Goal: Task Accomplishment & Management: Use online tool/utility

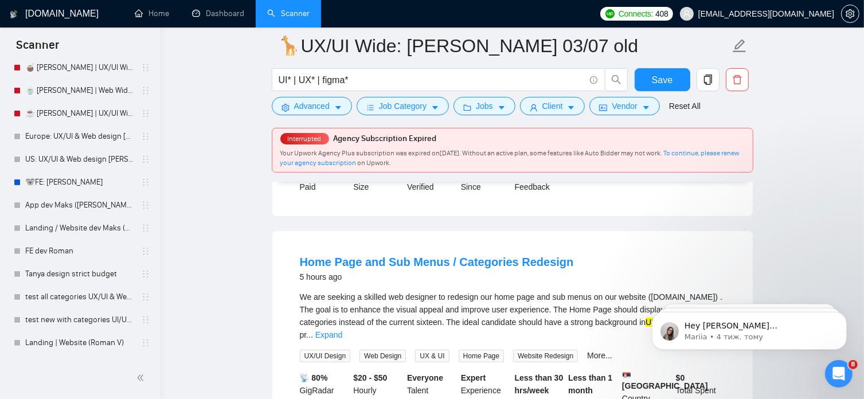
scroll to position [471, 0]
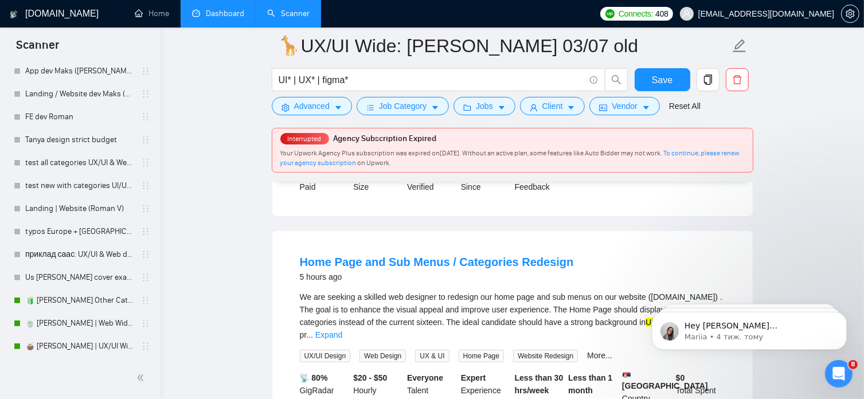
click at [228, 13] on link "Dashboard" at bounding box center [218, 14] width 52 height 10
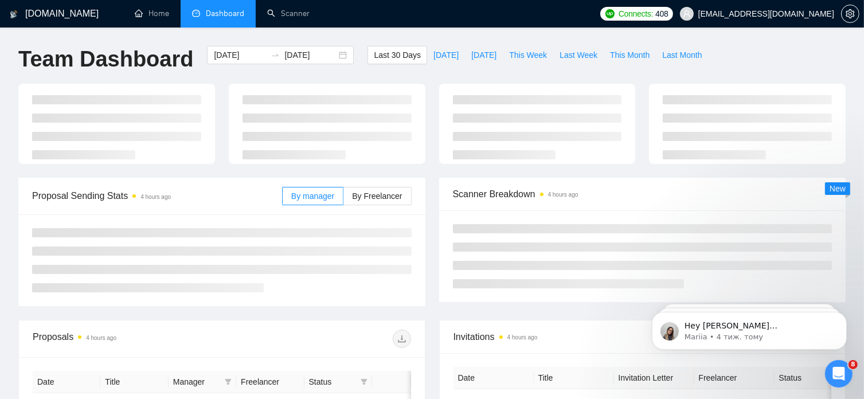
type input "2025-08-16"
type input "2025-09-15"
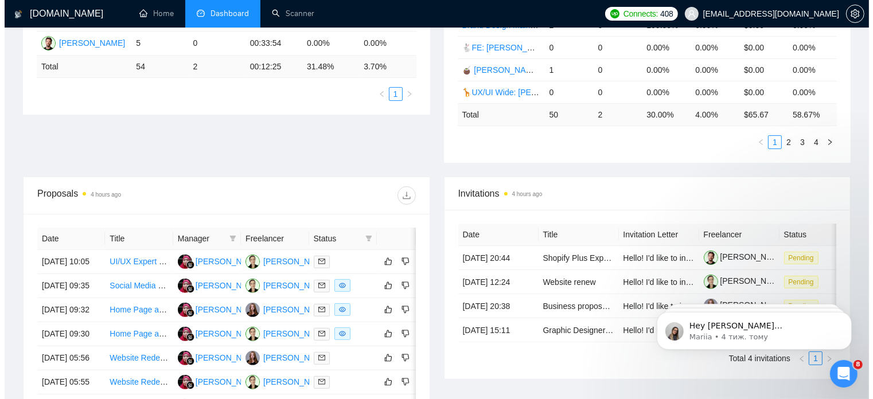
scroll to position [291, 0]
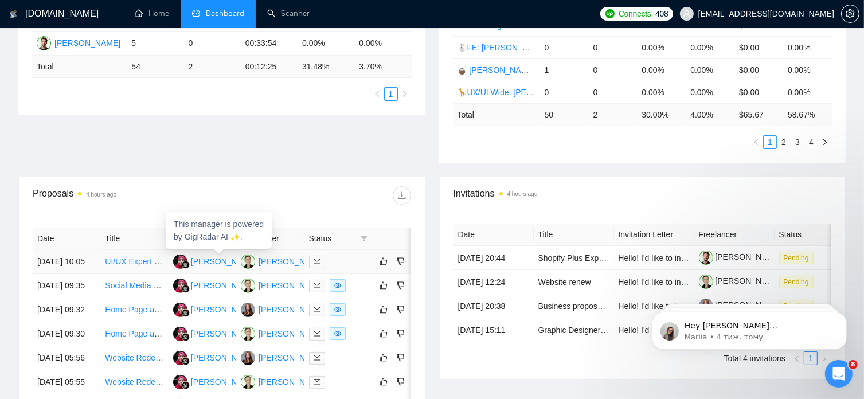
click at [206, 255] on div "Diyan Muliatiningsih" at bounding box center [224, 261] width 66 height 13
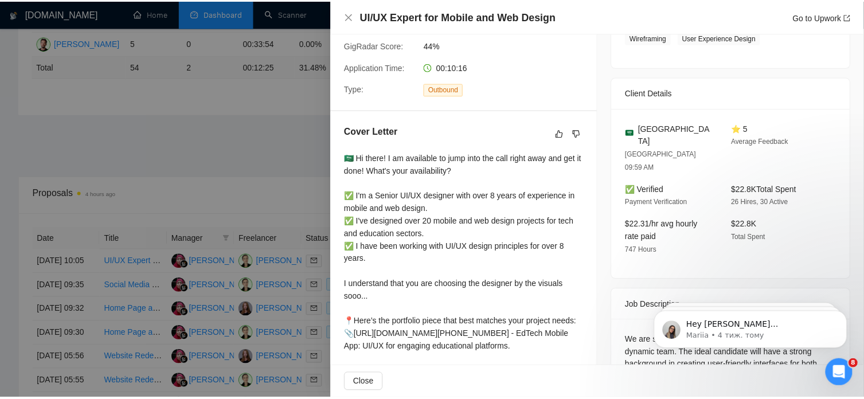
scroll to position [325, 0]
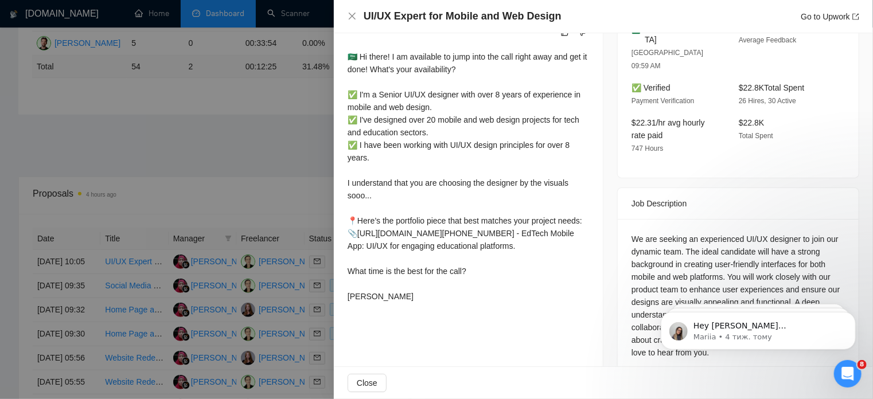
click at [271, 132] on div at bounding box center [436, 199] width 873 height 399
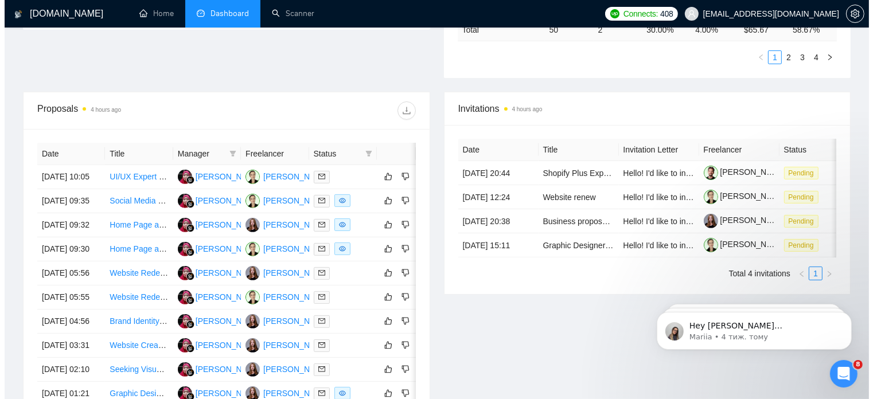
scroll to position [379, 0]
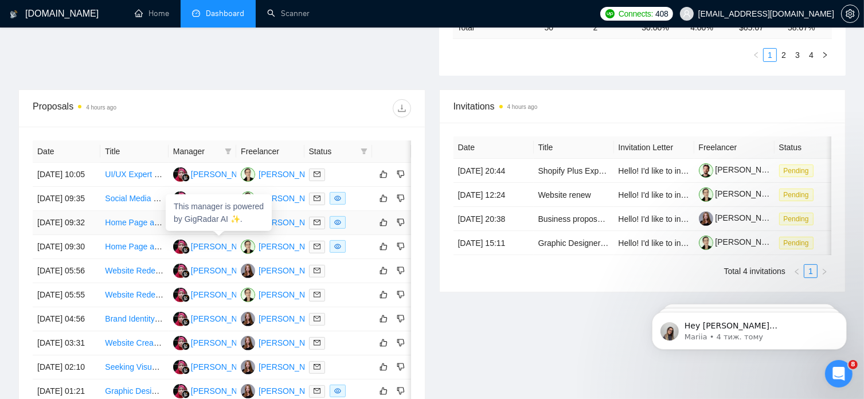
click at [227, 229] on div "Diyan Muliatiningsih" at bounding box center [224, 222] width 66 height 13
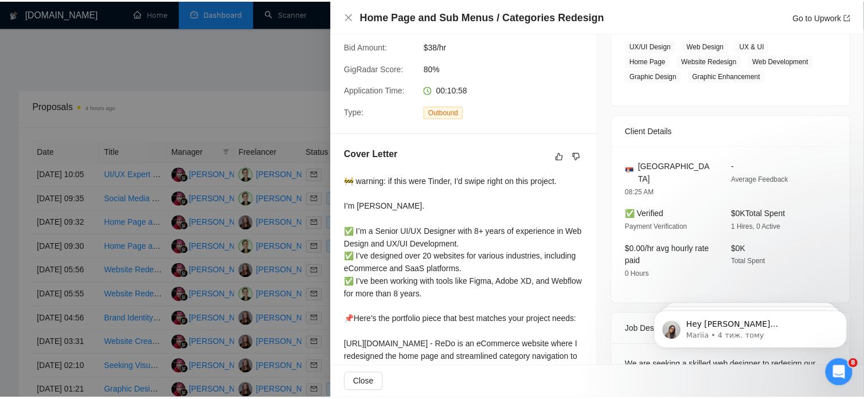
scroll to position [327, 0]
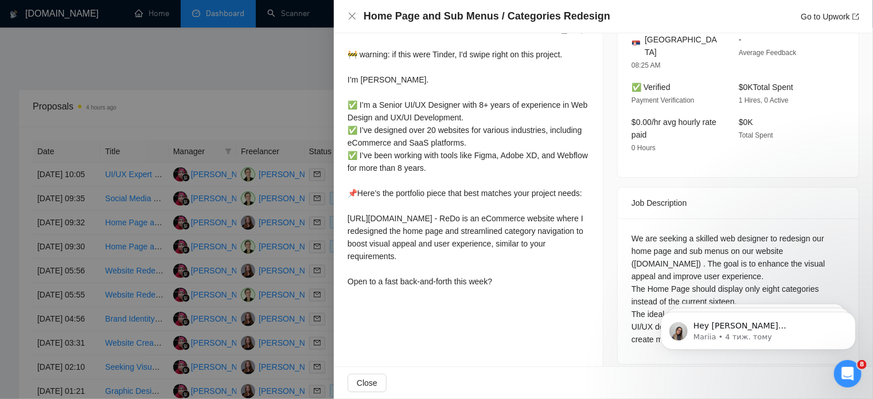
click at [287, 65] on div at bounding box center [436, 199] width 873 height 399
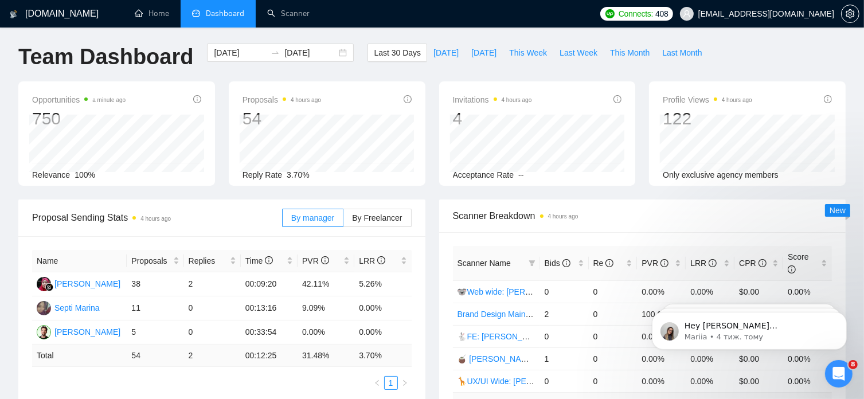
scroll to position [0, 0]
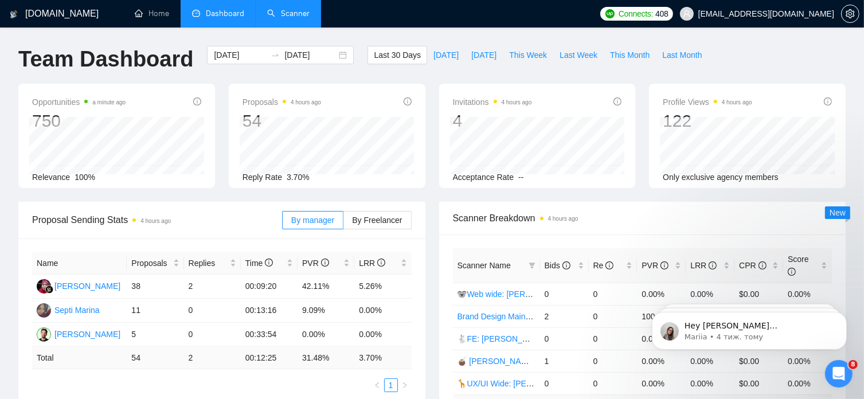
click at [291, 13] on link "Scanner" at bounding box center [288, 14] width 42 height 10
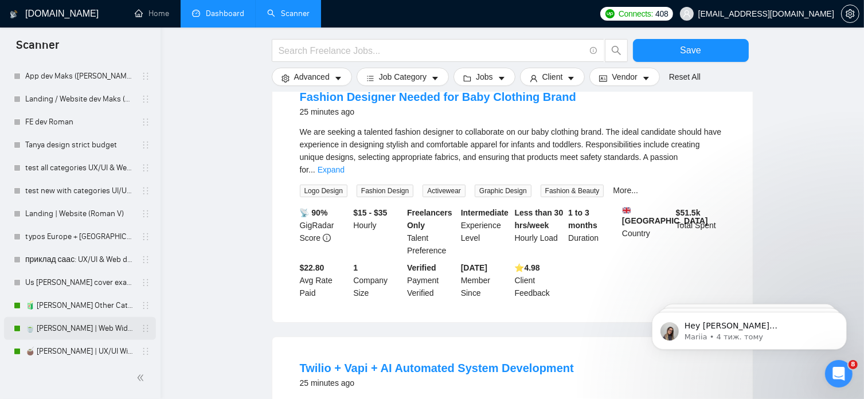
scroll to position [471, 0]
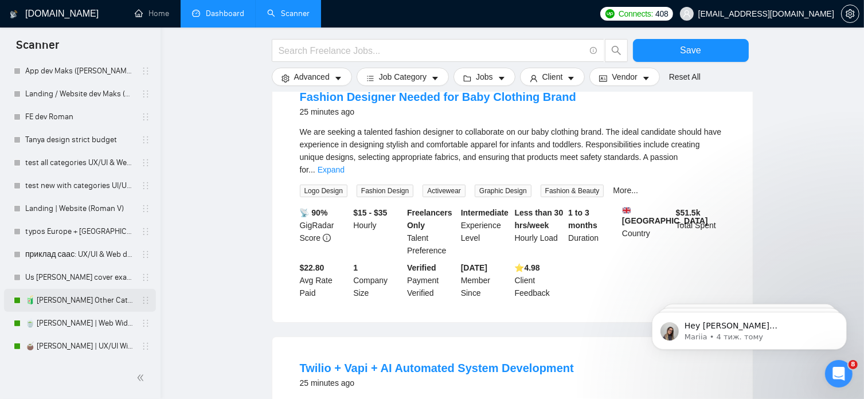
click at [94, 299] on link "🧃 [PERSON_NAME] Other Categories 09.12: UX/UI & Web design" at bounding box center [79, 300] width 109 height 23
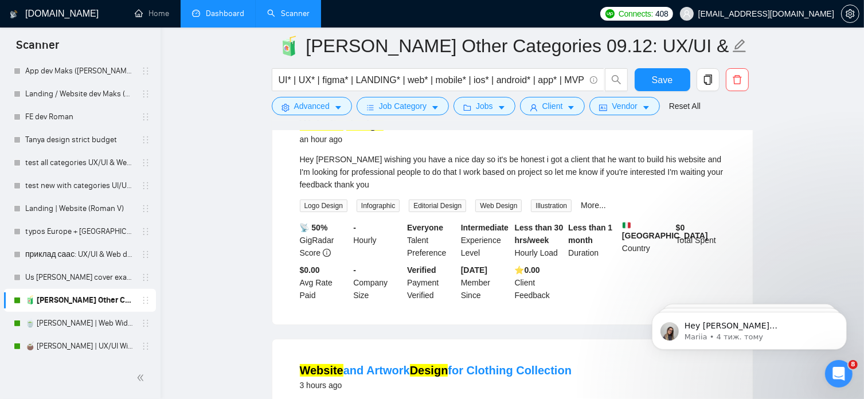
click at [225, 16] on link "Dashboard" at bounding box center [218, 14] width 52 height 10
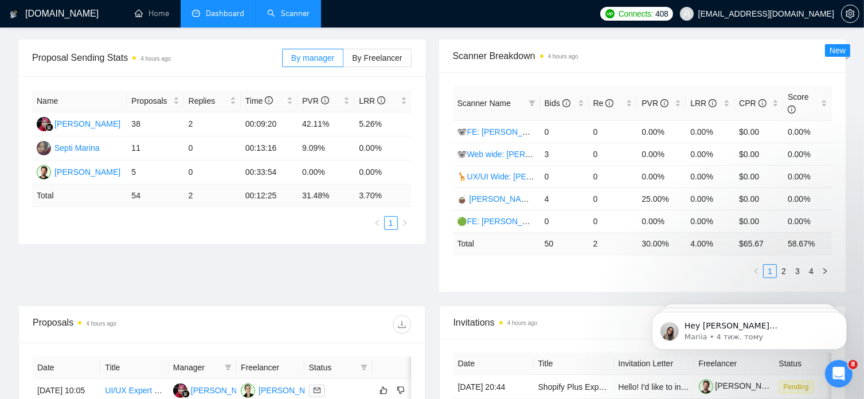
scroll to position [177, 0]
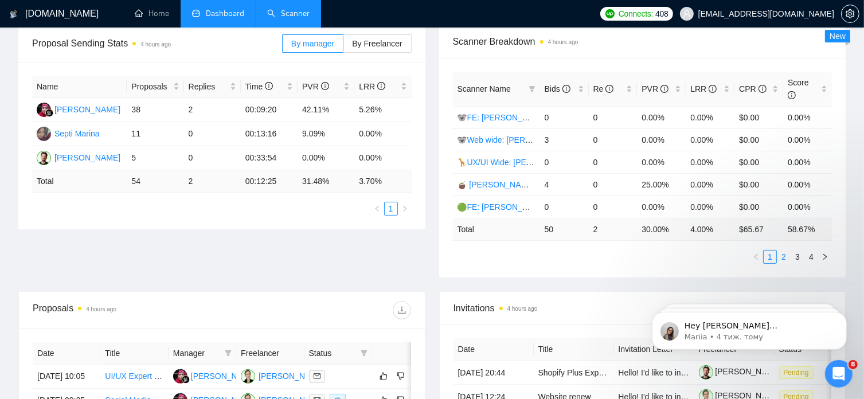
click at [780, 251] on link "2" at bounding box center [784, 257] width 13 height 13
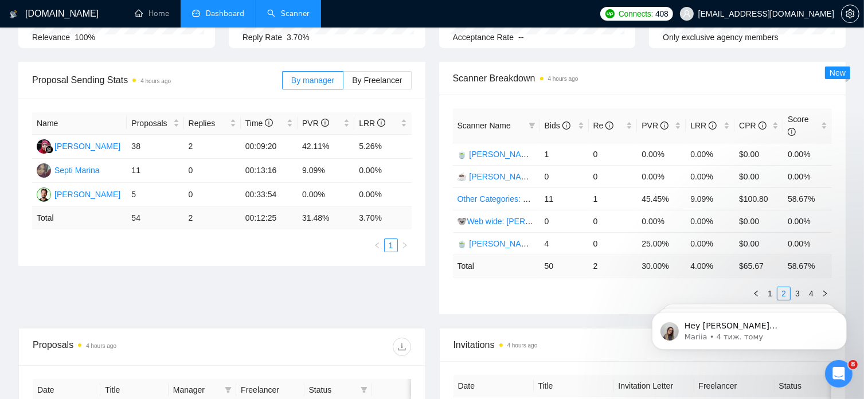
scroll to position [140, 0]
click at [800, 287] on link "3" at bounding box center [798, 293] width 13 height 13
click at [812, 287] on link "4" at bounding box center [811, 293] width 13 height 13
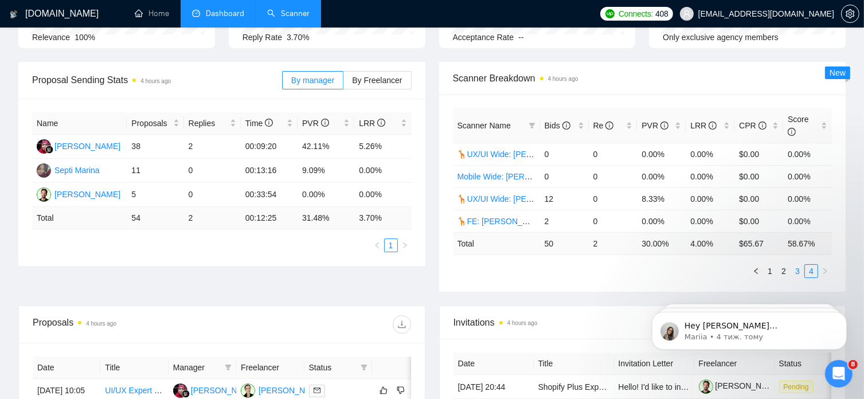
click at [797, 265] on link "3" at bounding box center [798, 271] width 13 height 13
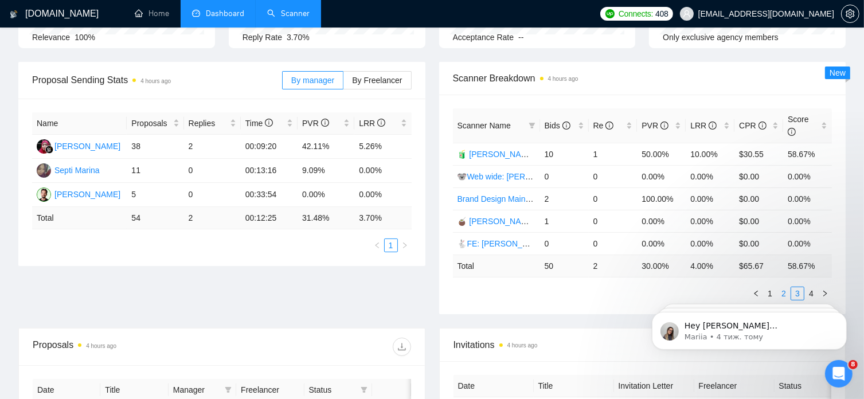
click at [785, 287] on link "2" at bounding box center [784, 293] width 13 height 13
click at [769, 287] on link "1" at bounding box center [770, 293] width 13 height 13
click at [392, 80] on span "By Freelancer" at bounding box center [377, 80] width 50 height 9
click at [344, 83] on input "By Freelancer" at bounding box center [344, 83] width 0 height 0
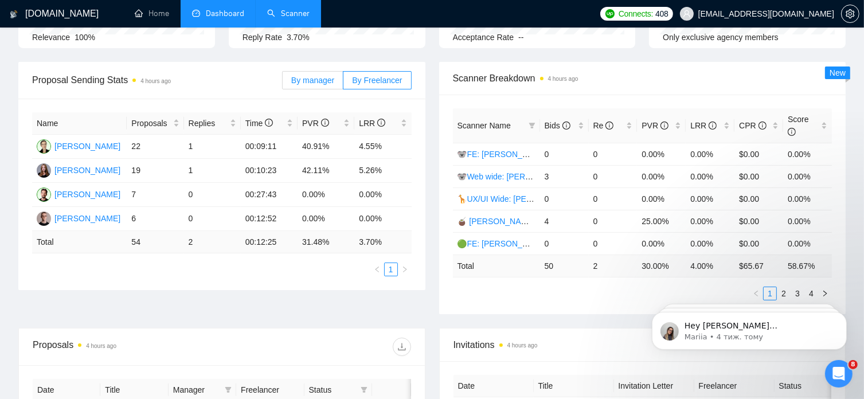
click at [317, 73] on label "By manager" at bounding box center [312, 80] width 61 height 18
click at [283, 83] on input "By manager" at bounding box center [283, 83] width 0 height 0
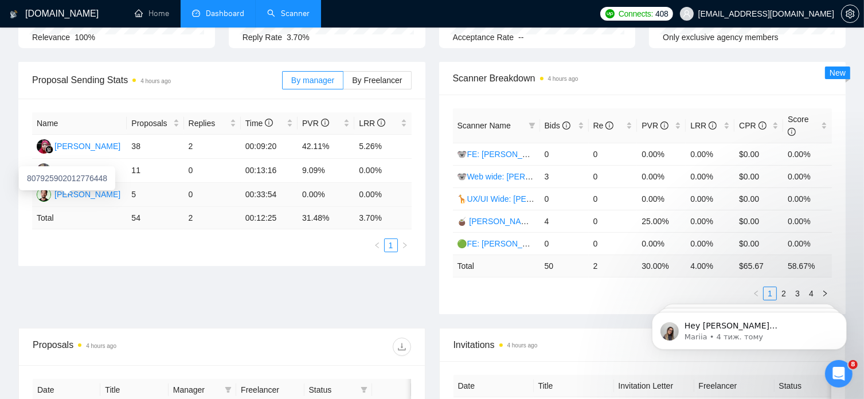
click at [86, 196] on div "Roman Van" at bounding box center [87, 194] width 66 height 13
click at [298, 11] on link "Scanner" at bounding box center [288, 14] width 42 height 10
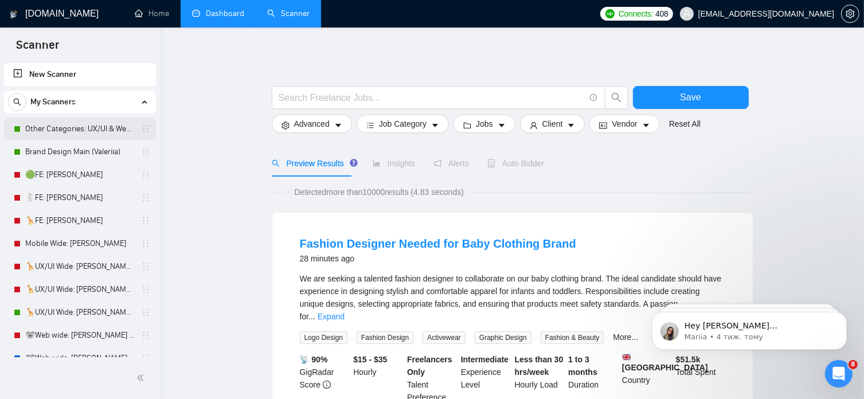
click at [79, 127] on link "Other Categories: UX/UI & Web design [PERSON_NAME]" at bounding box center [79, 129] width 109 height 23
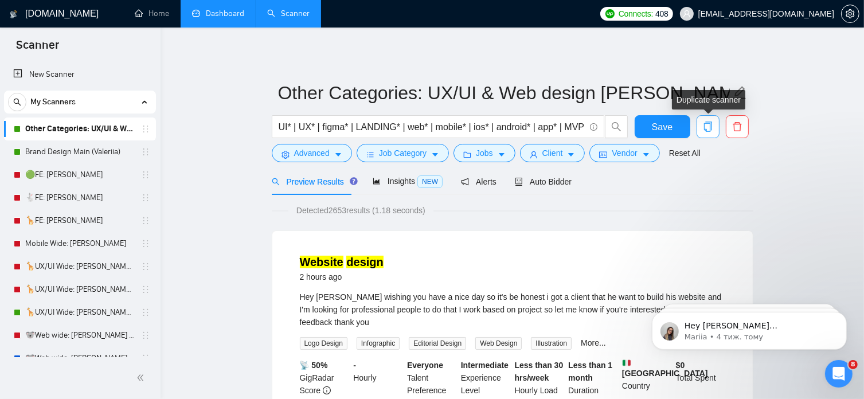
click at [708, 126] on icon "copy" at bounding box center [708, 127] width 10 height 10
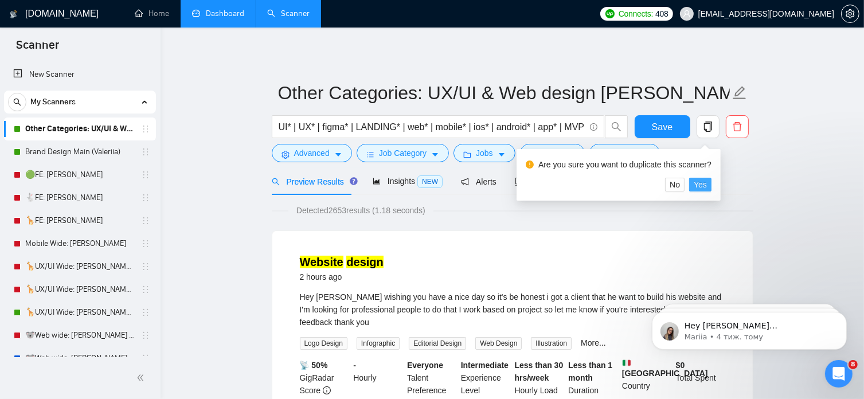
click at [700, 183] on span "Yes" at bounding box center [700, 184] width 13 height 13
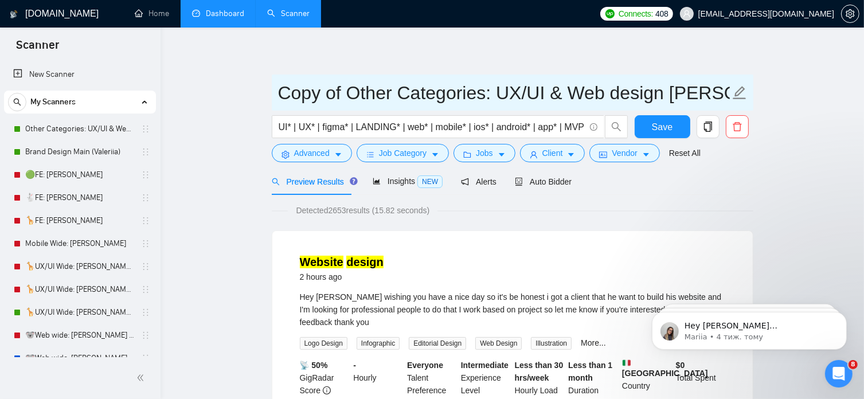
click at [718, 91] on input "Copy of Other Categories: UX/UI & Web design Vlad" at bounding box center [504, 93] width 452 height 29
drag, startPoint x: 342, startPoint y: 95, endPoint x: 280, endPoint y: 95, distance: 61.9
click at [280, 95] on input "Copy of Other Categories: UX/UI & Web design Vlad" at bounding box center [504, 93] width 452 height 29
click at [668, 91] on input "Roman Other Categories: UX/UI & Web design Vlad" at bounding box center [504, 93] width 452 height 29
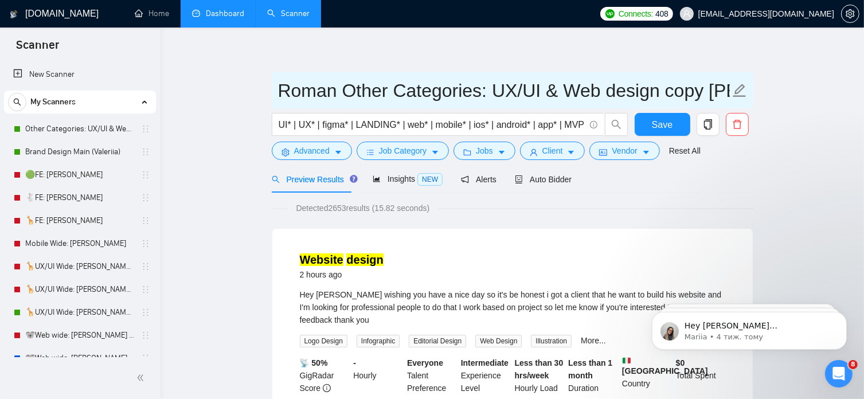
scroll to position [5, 0]
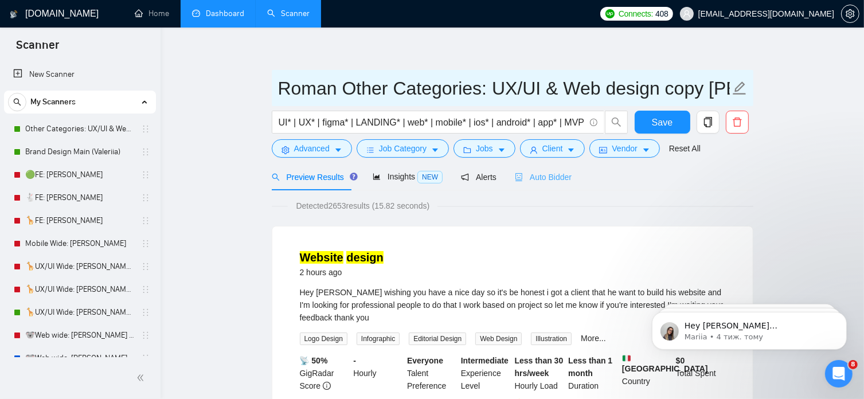
type input "Roman Other Categories: UX/UI & Web design copy Vlad"
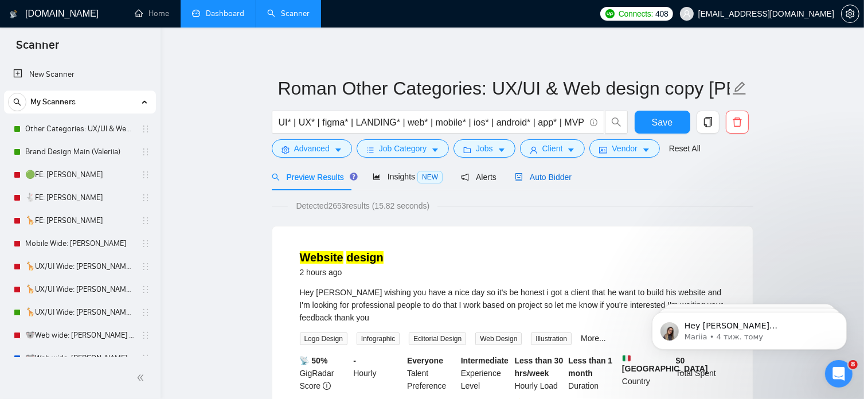
click at [547, 177] on span "Auto Bidder" at bounding box center [543, 177] width 57 height 9
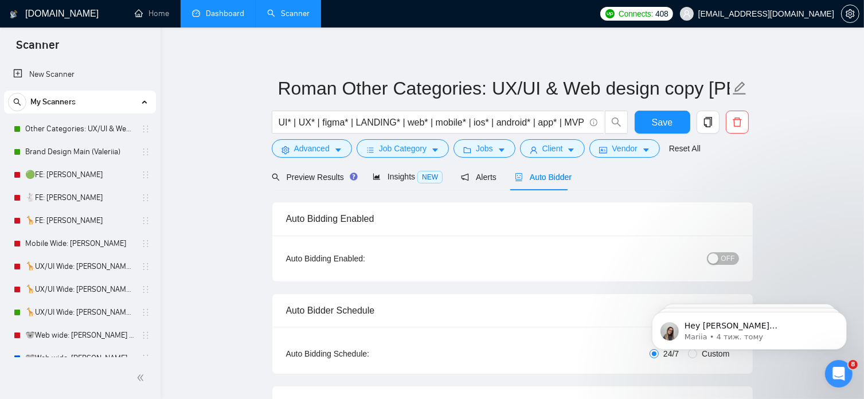
radio input "false"
radio input "true"
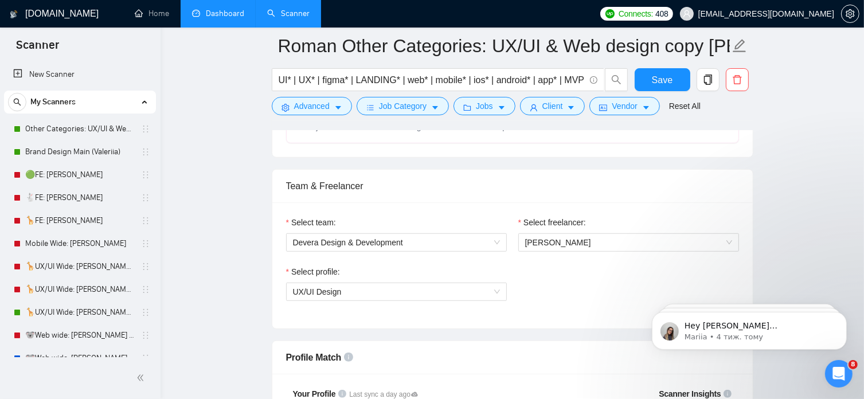
scroll to position [683, 0]
click at [613, 245] on span "Valeriia Konstantinova" at bounding box center [628, 241] width 207 height 17
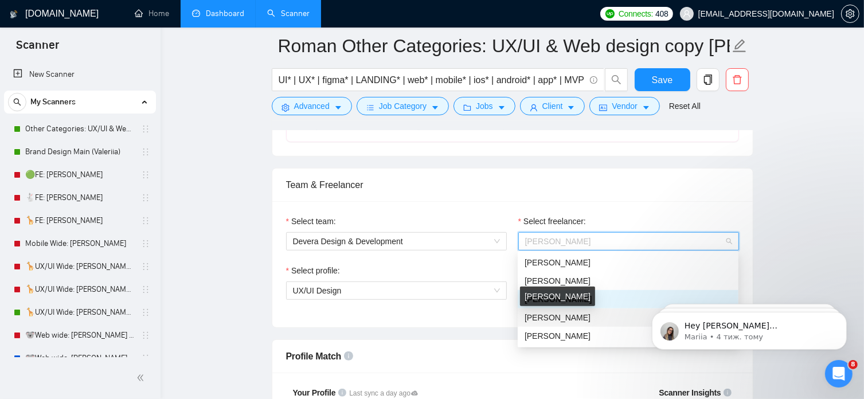
click at [558, 318] on span "Roman Van" at bounding box center [558, 317] width 66 height 9
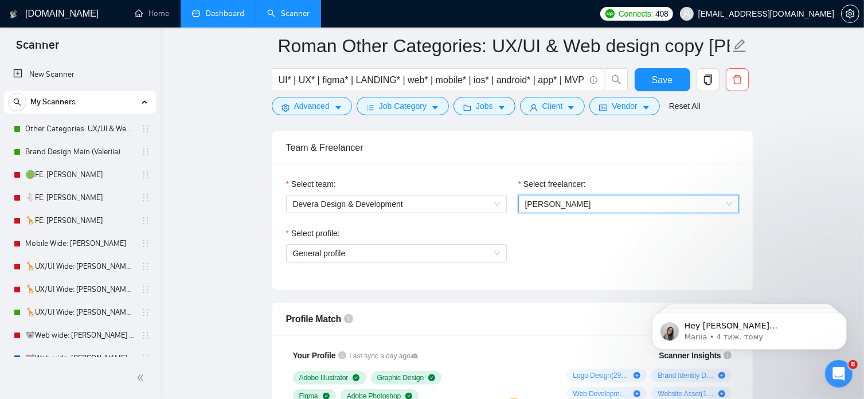
scroll to position [716, 0]
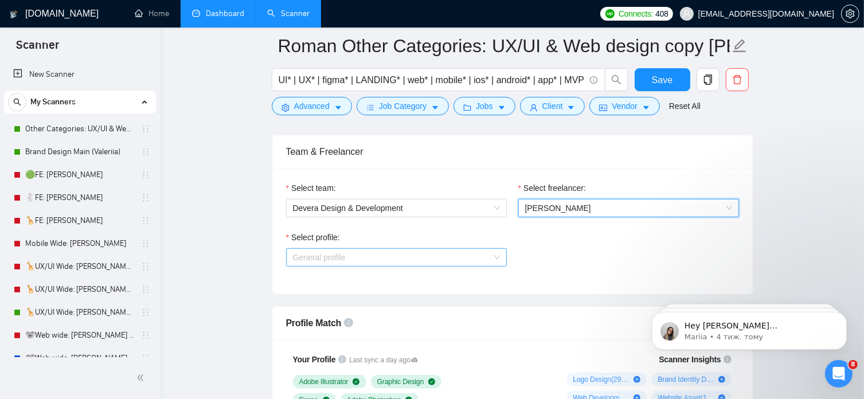
click at [494, 256] on span "General profile" at bounding box center [396, 257] width 207 height 17
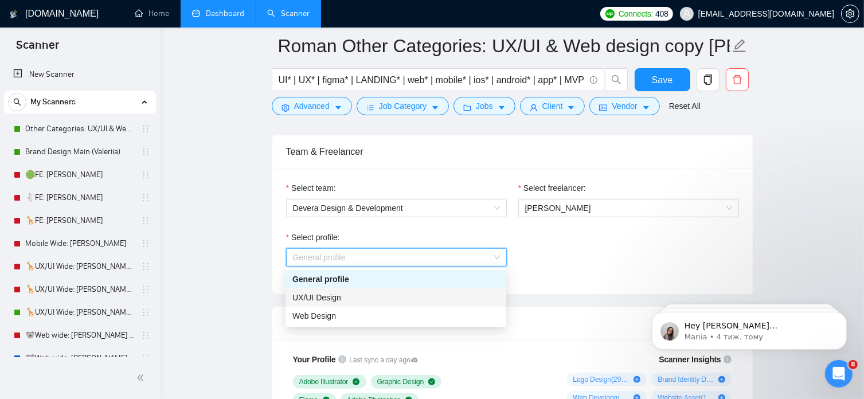
click at [365, 299] on div "UX/UI Design" at bounding box center [396, 297] width 207 height 13
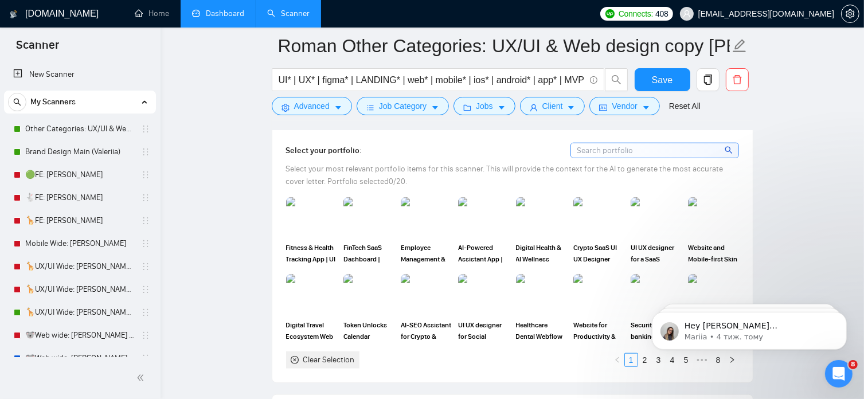
scroll to position [1211, 0]
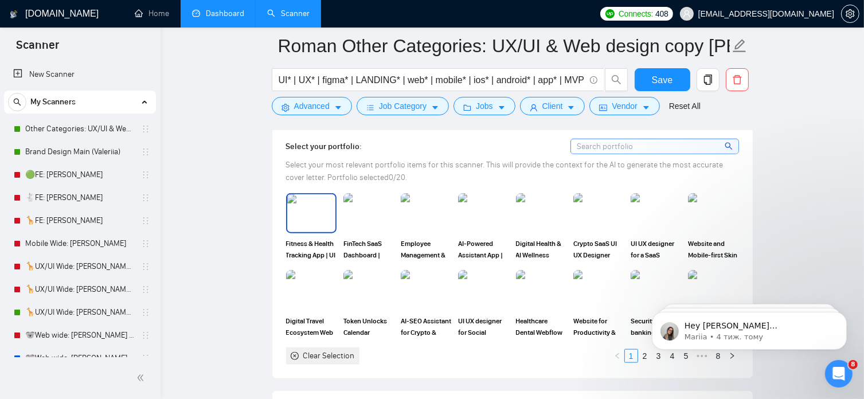
click at [311, 201] on img at bounding box center [311, 213] width 48 height 38
click at [378, 215] on img at bounding box center [369, 213] width 48 height 38
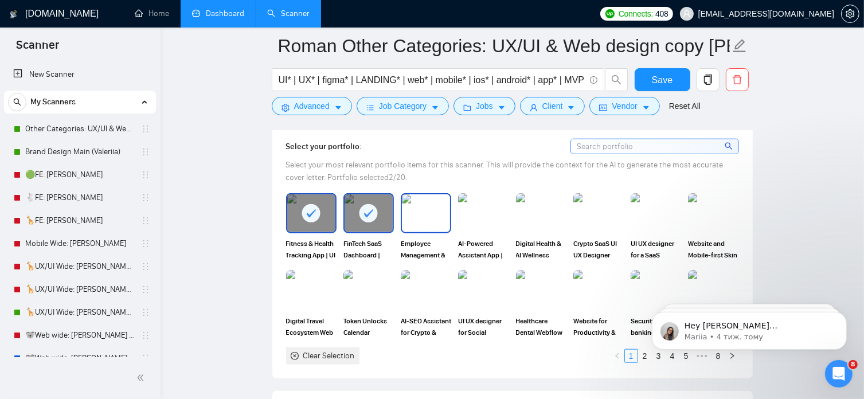
click at [432, 213] on img at bounding box center [426, 213] width 48 height 38
click at [485, 216] on img at bounding box center [483, 213] width 48 height 38
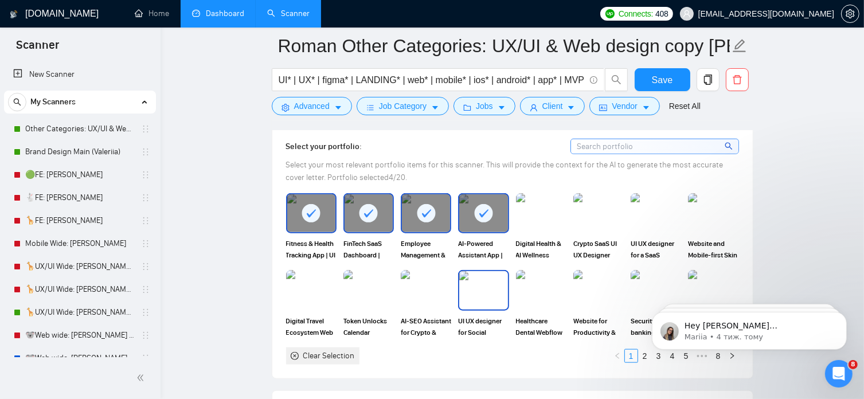
click at [482, 295] on img at bounding box center [483, 290] width 48 height 38
click at [666, 286] on img at bounding box center [656, 290] width 48 height 38
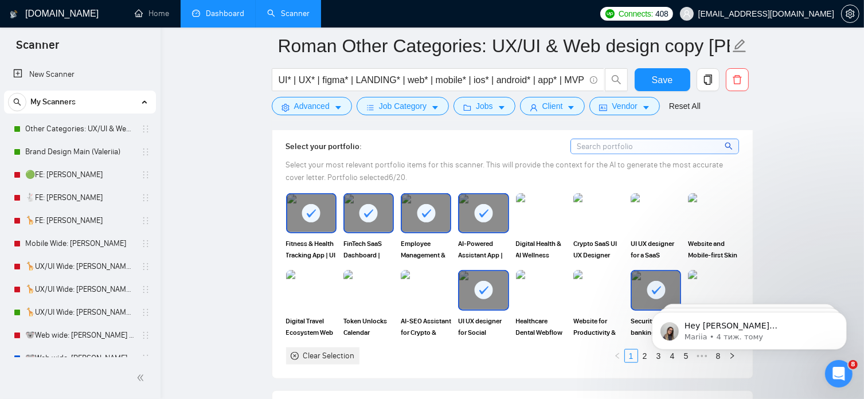
click at [637, 355] on html "Hey tania.hriazina@arounda.agency, Looks like your Upwork agency Arounda 🥇 Glob…" at bounding box center [748, 327] width 229 height 80
click at [666, 356] on body "Hey tania.hriazina@arounda.agency, Looks like your Upwork agency Arounda 🥇 Glob…" at bounding box center [749, 327] width 220 height 71
click at [637, 354] on html "Hey tania.hriazina@arounda.agency, Looks like your Upwork agency Arounda 🥇 Glob…" at bounding box center [748, 327] width 229 height 80
click at [534, 212] on img at bounding box center [541, 213] width 48 height 38
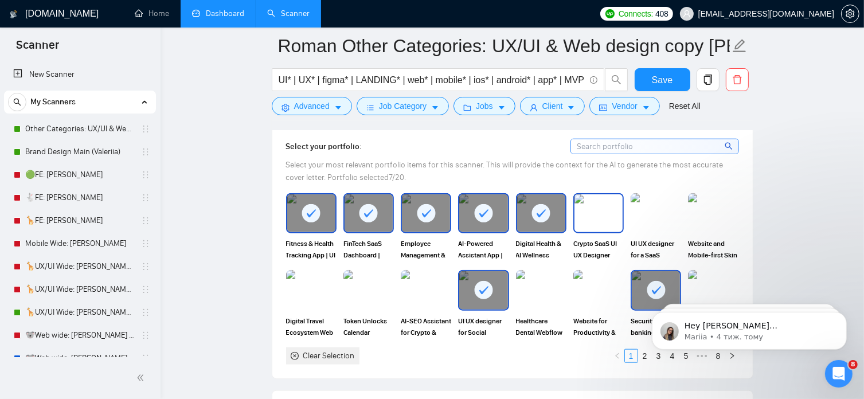
click at [581, 214] on img at bounding box center [599, 213] width 48 height 38
click at [646, 210] on img at bounding box center [656, 213] width 48 height 38
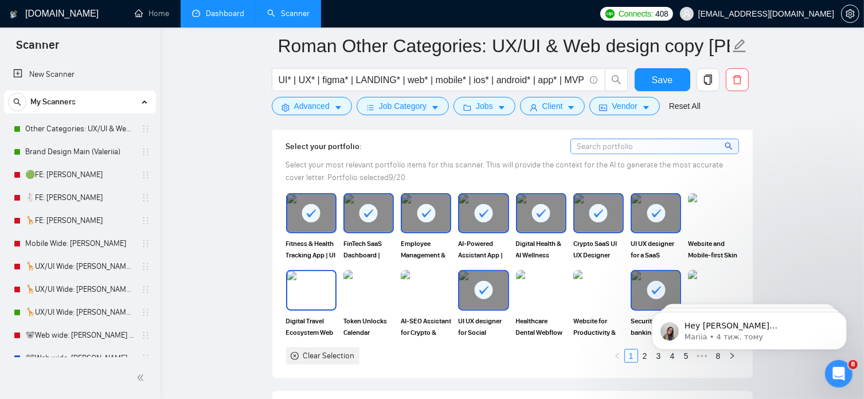
click at [310, 291] on img at bounding box center [311, 290] width 48 height 38
click at [371, 300] on img at bounding box center [369, 290] width 48 height 38
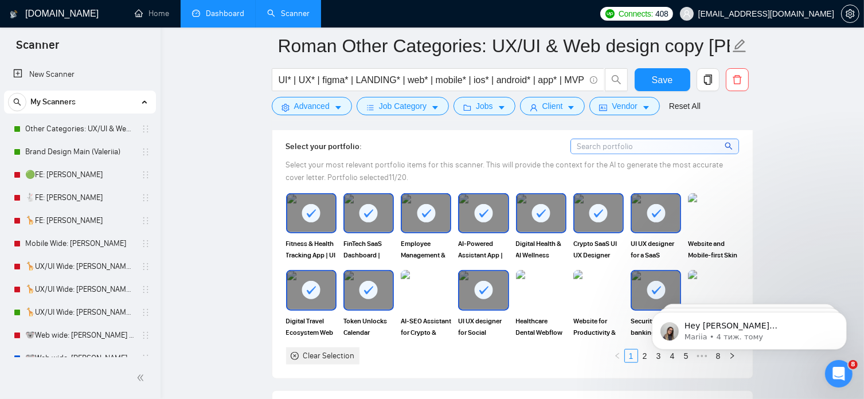
drag, startPoint x: 371, startPoint y: 300, endPoint x: 224, endPoint y: 298, distance: 147.4
click at [368, 287] on rect at bounding box center [369, 290] width 18 height 18
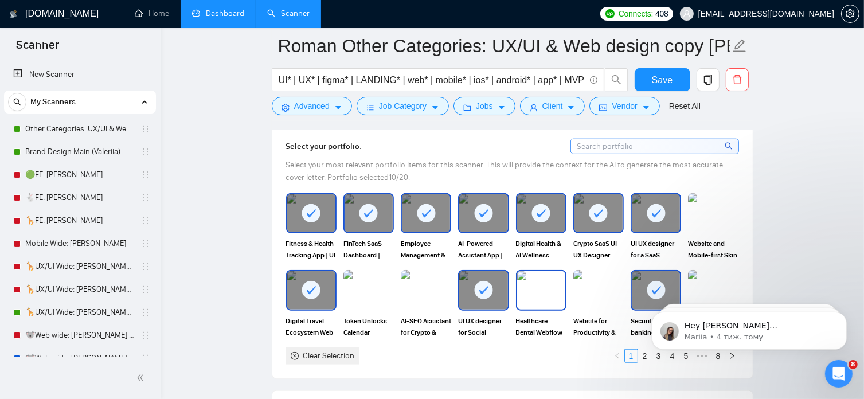
click at [543, 290] on img at bounding box center [541, 290] width 48 height 38
click at [636, 352] on html "Hey tania.hriazina@arounda.agency, Looks like your Upwork agency Arounda 🥇 Glob…" at bounding box center [748, 327] width 229 height 80
click at [726, 354] on body "Hey tania.hriazina@arounda.agency, Looks like your Upwork agency Arounda 🥇 Glob…" at bounding box center [749, 327] width 220 height 71
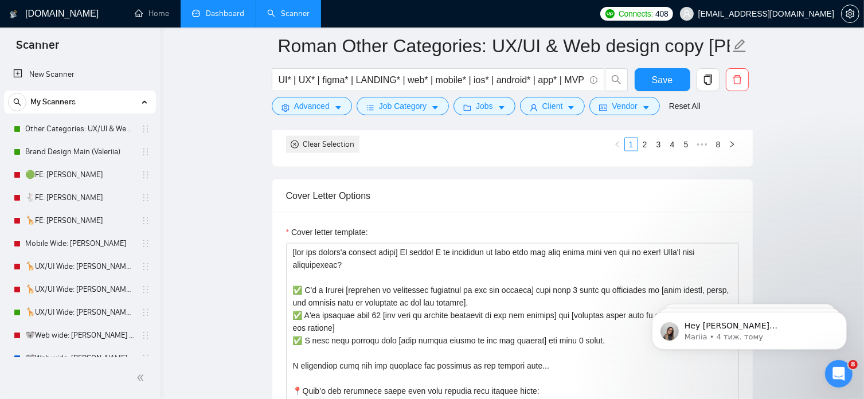
scroll to position [1424, 0]
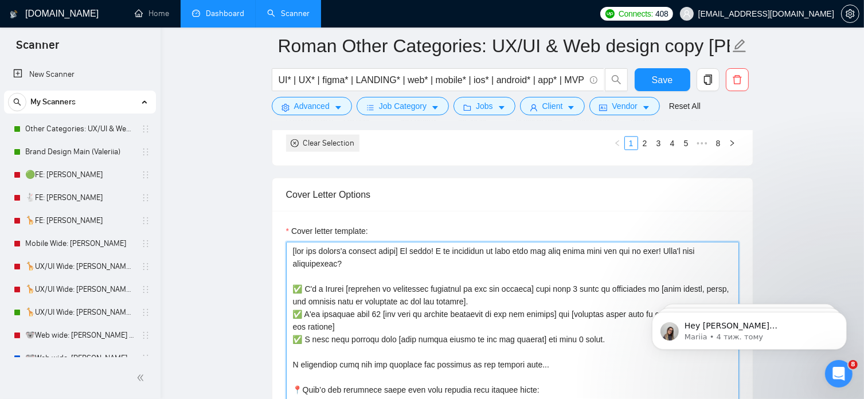
click at [432, 250] on textarea "Cover letter template:" at bounding box center [512, 371] width 453 height 258
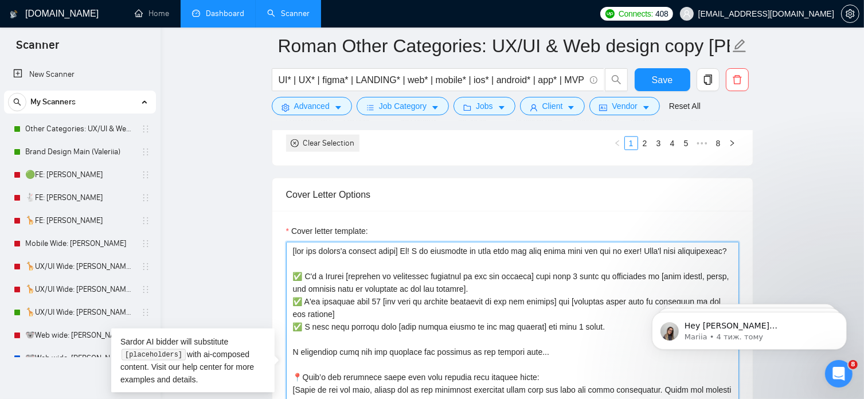
click at [567, 273] on textarea "Cover letter template:" at bounding box center [512, 371] width 453 height 258
click at [560, 325] on textarea "Cover letter template:" at bounding box center [512, 371] width 453 height 258
drag, startPoint x: 543, startPoint y: 353, endPoint x: 288, endPoint y: 352, distance: 254.7
click at [288, 352] on textarea "Cover letter template:" at bounding box center [512, 371] width 453 height 258
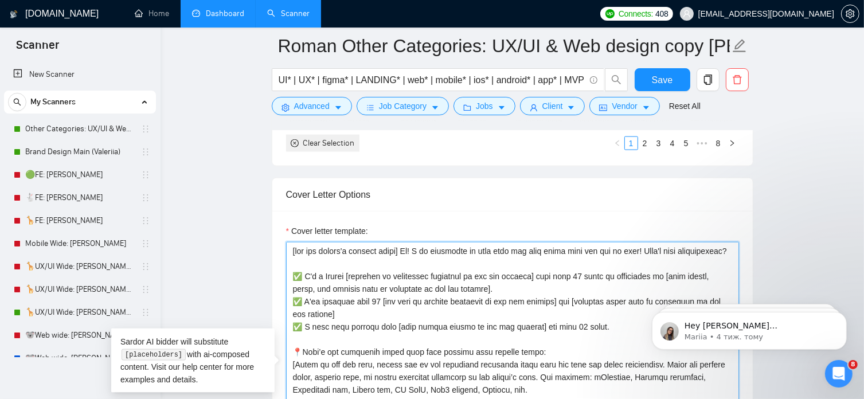
scroll to position [1413, 0]
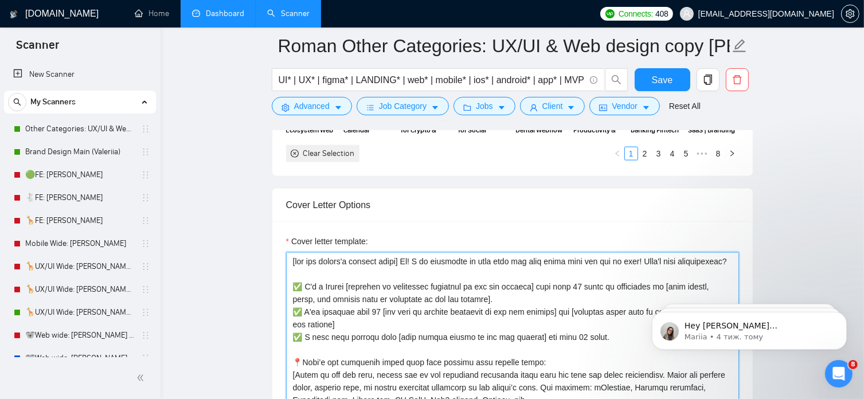
drag, startPoint x: 637, startPoint y: 259, endPoint x: 722, endPoint y: 260, distance: 85.5
click at [722, 260] on textarea "Cover letter template:" at bounding box center [512, 381] width 453 height 258
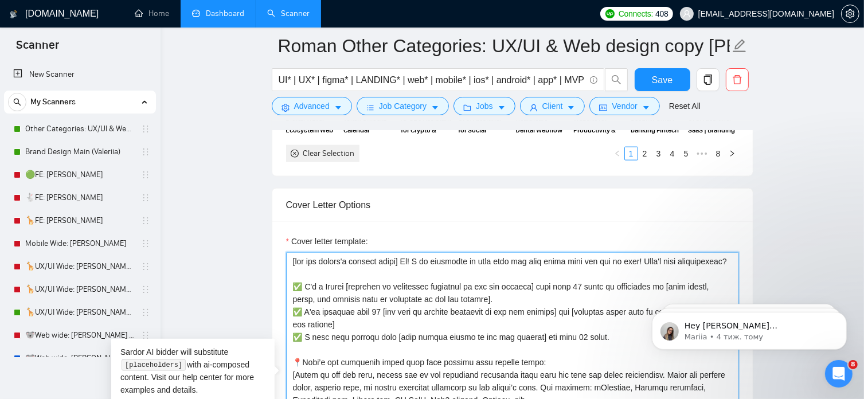
paste textarea "𝗪𝗵𝗮𝘁'𝘀 𝘆𝗼𝘂𝗿 𝗮𝘃𝗮𝗶𝗹𝗮𝗯𝗶𝗹𝗶𝘁𝘆"
drag, startPoint x: 637, startPoint y: 261, endPoint x: 685, endPoint y: 268, distance: 49.2
click at [685, 268] on textarea "Cover letter template:" at bounding box center [512, 381] width 453 height 258
paste textarea "What's your availability"
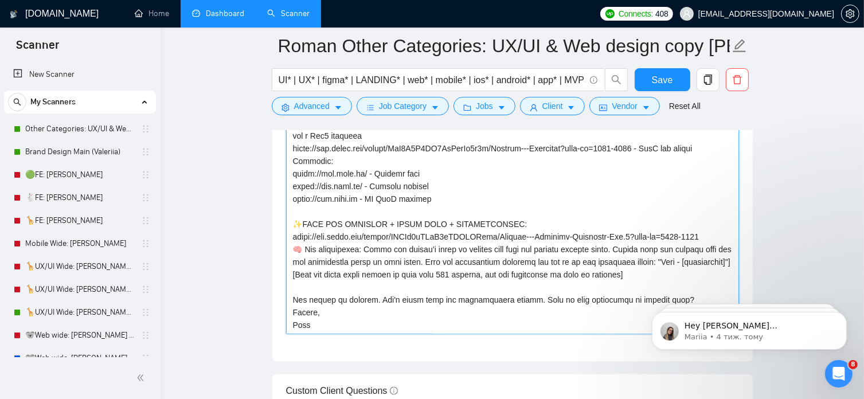
scroll to position [1591, 0]
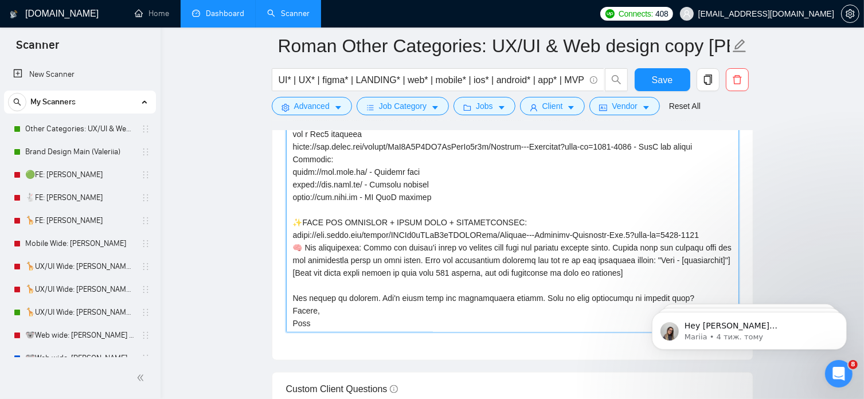
drag, startPoint x: 316, startPoint y: 309, endPoint x: 291, endPoint y: 309, distance: 24.7
click at [291, 309] on textarea "Cover letter template:" at bounding box center [512, 204] width 453 height 258
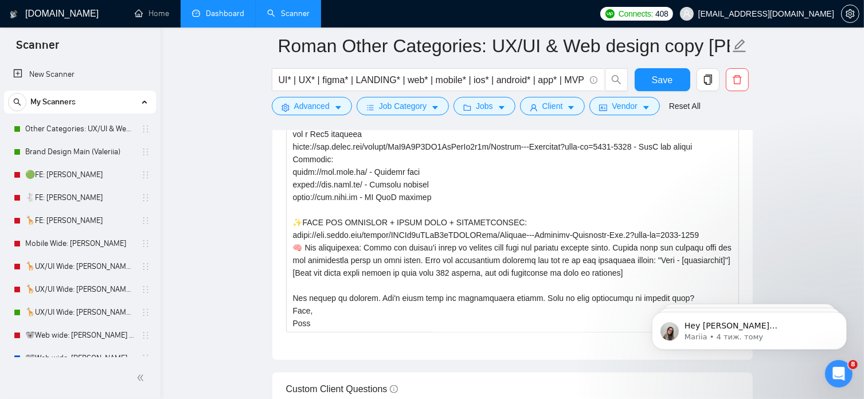
click at [660, 293] on body "Hey tania.hriazina@arounda.agency, Looks like your Upwork agency Arounda 🥇 Glob…" at bounding box center [749, 327] width 220 height 71
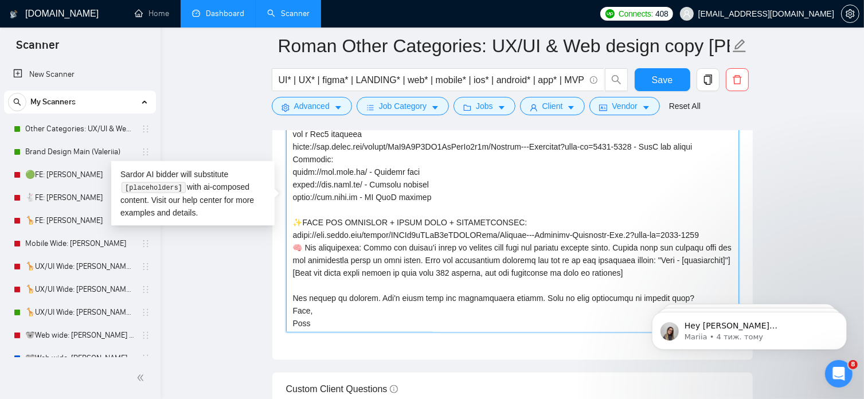
click at [288, 309] on textarea "Cover letter template:" at bounding box center [512, 204] width 453 height 258
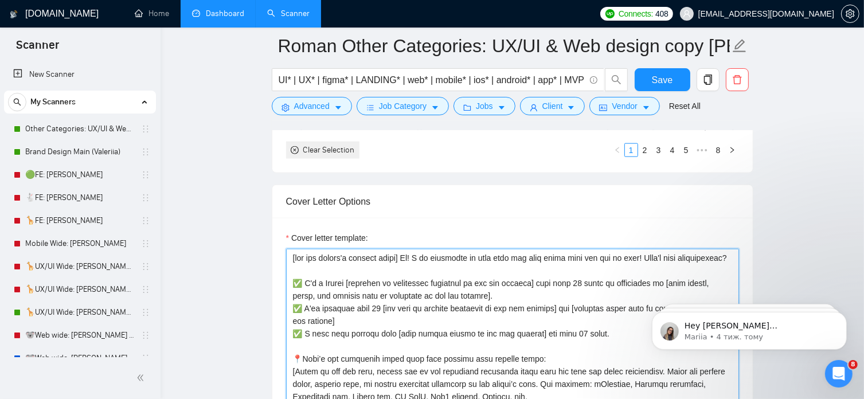
scroll to position [1420, 0]
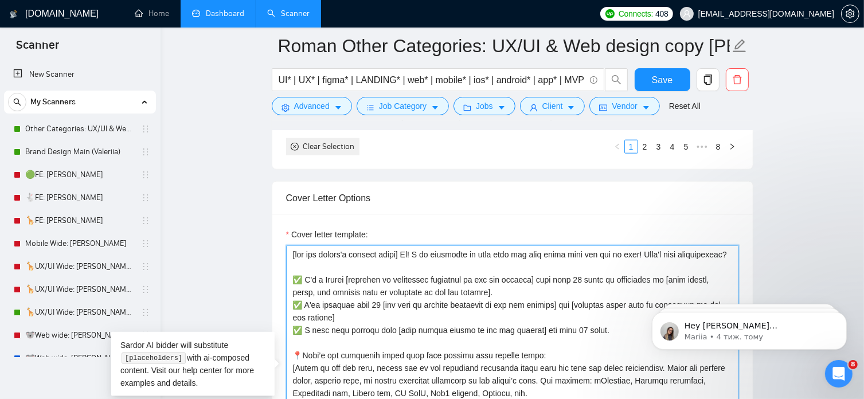
drag, startPoint x: 463, startPoint y: 253, endPoint x: 415, endPoint y: 254, distance: 47.6
click at [415, 254] on textarea "Cover letter template:" at bounding box center [512, 374] width 453 height 258
paste textarea "🟢 𝐀𝐯𝐚𝐢𝐥𝐚𝐛𝐥𝐞 𝐍𝐨𝐰!"
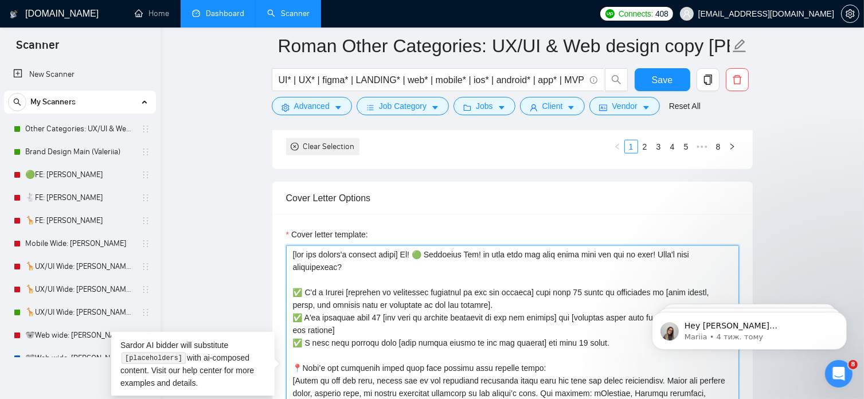
click at [488, 255] on textarea "Cover letter template:" at bounding box center [512, 374] width 453 height 258
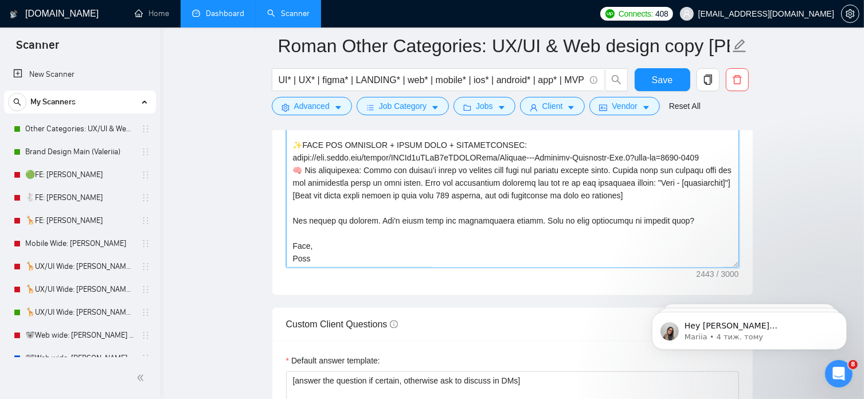
scroll to position [1656, 0]
drag, startPoint x: 314, startPoint y: 252, endPoint x: 289, endPoint y: 255, distance: 25.3
click at [289, 255] on textarea "Cover letter template:" at bounding box center [512, 138] width 453 height 258
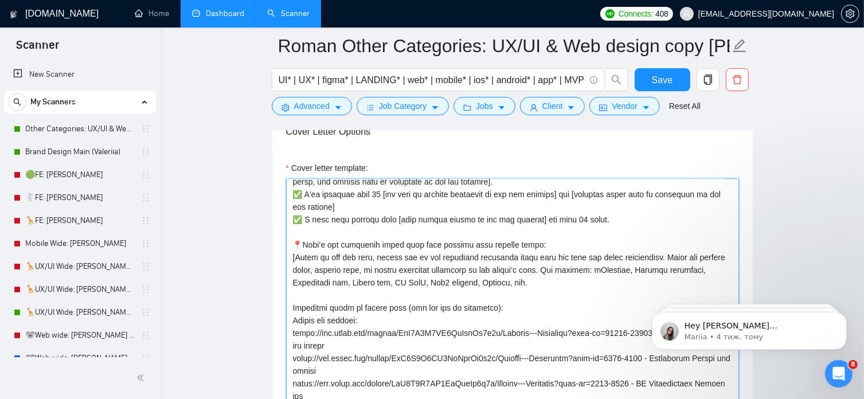
scroll to position [0, 0]
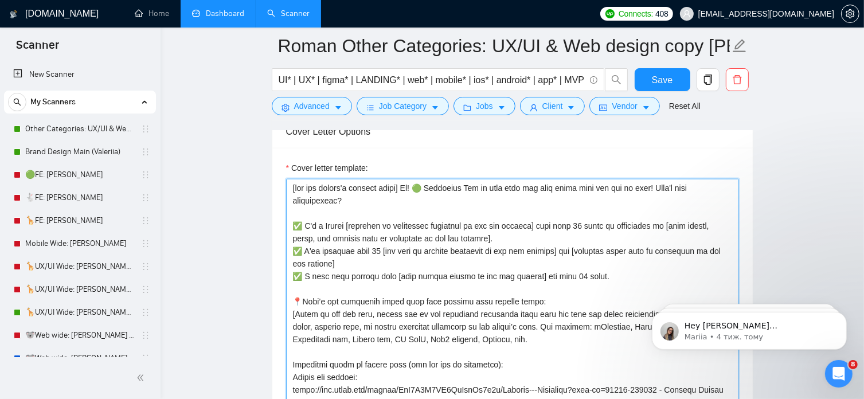
drag, startPoint x: 484, startPoint y: 189, endPoint x: 429, endPoint y: 191, distance: 54.5
click at [429, 191] on textarea "Cover letter template:" at bounding box center [512, 308] width 453 height 258
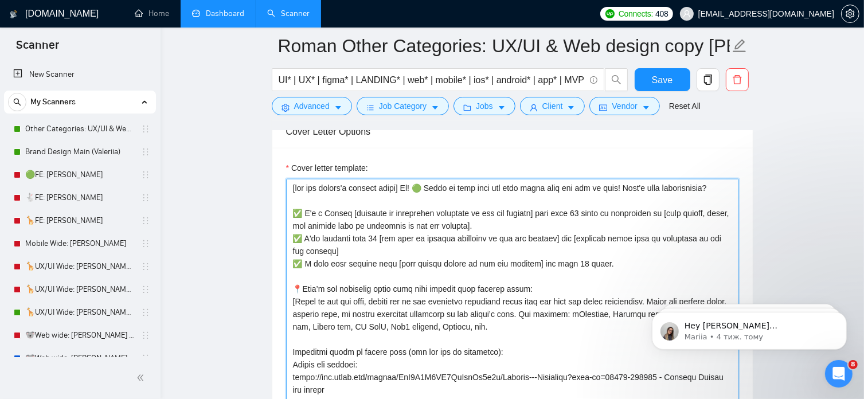
click at [415, 192] on textarea "Cover letter template:" at bounding box center [512, 308] width 453 height 258
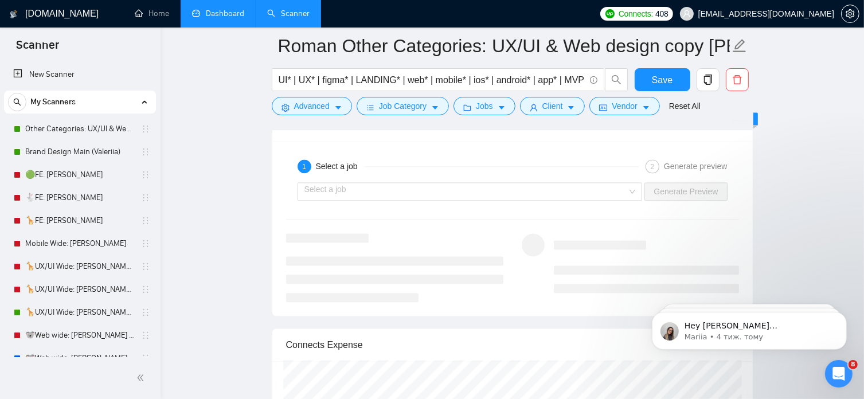
scroll to position [2404, 0]
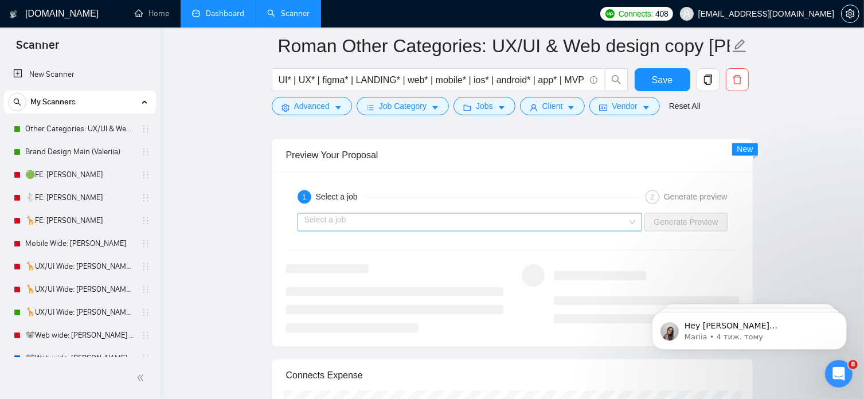
click at [638, 216] on div "Select a job" at bounding box center [470, 222] width 345 height 18
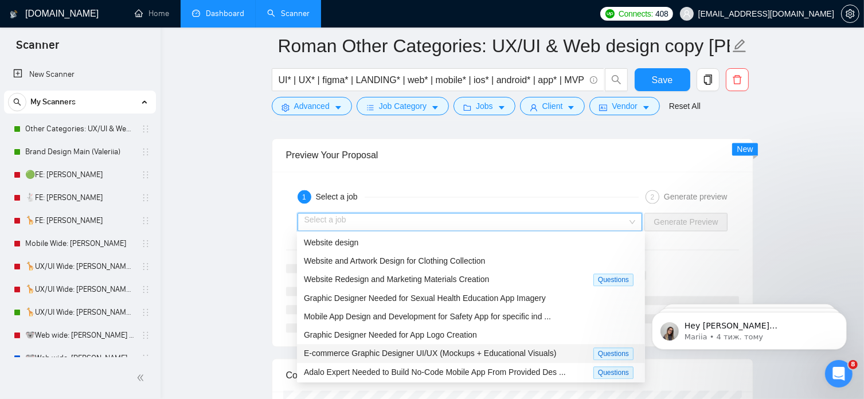
click at [438, 352] on span "E-commerce Graphic Designer UI/UX (Mockups + Educational Visuals)" at bounding box center [430, 353] width 253 height 9
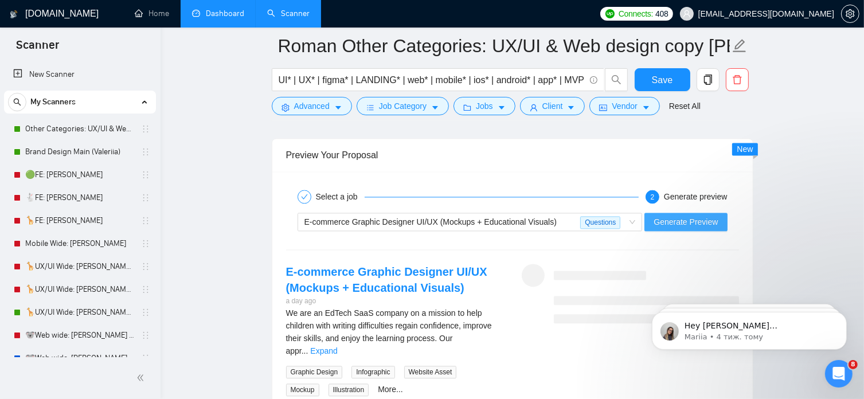
click at [697, 219] on span "Generate Preview" at bounding box center [686, 222] width 64 height 13
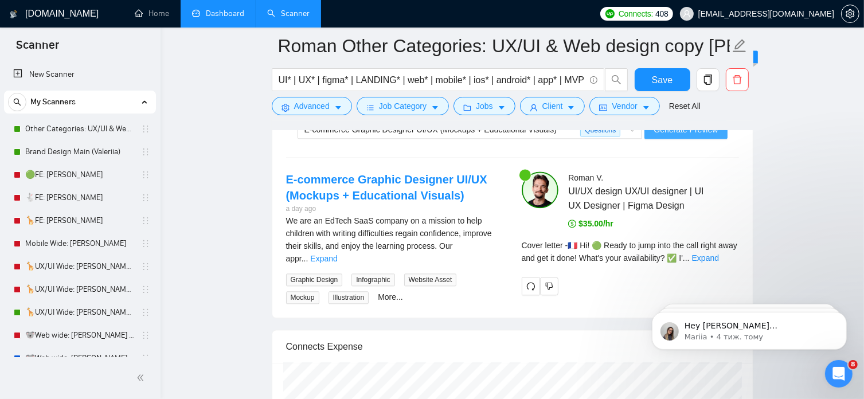
scroll to position [2498, 0]
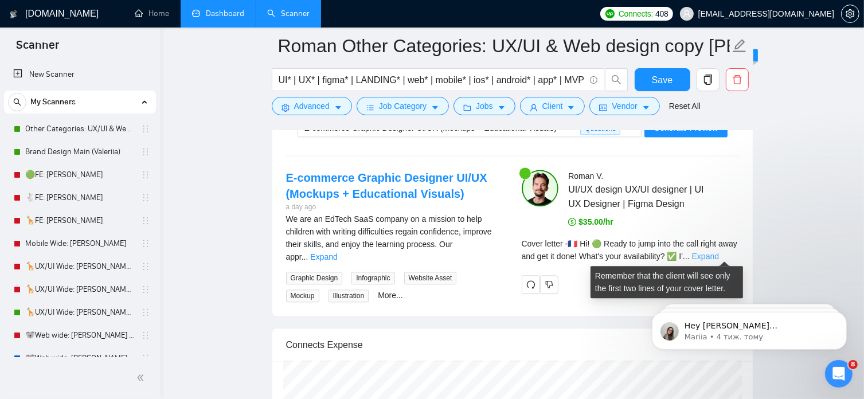
click at [719, 255] on link "Expand" at bounding box center [705, 256] width 27 height 9
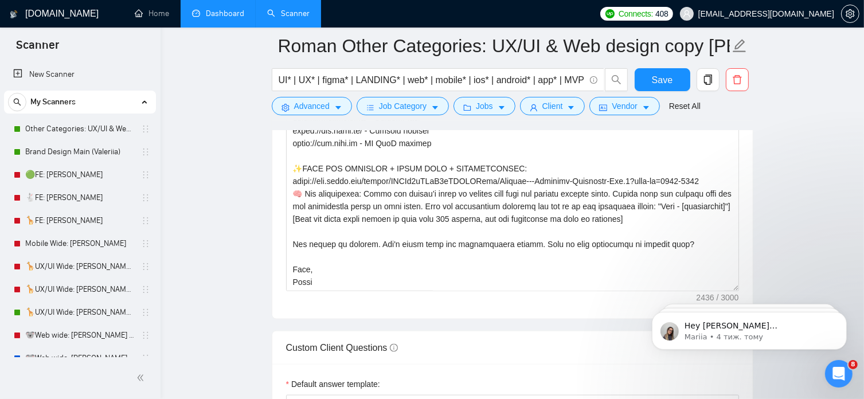
scroll to position [1631, 0]
click at [293, 271] on textarea "Cover letter template:" at bounding box center [512, 163] width 453 height 258
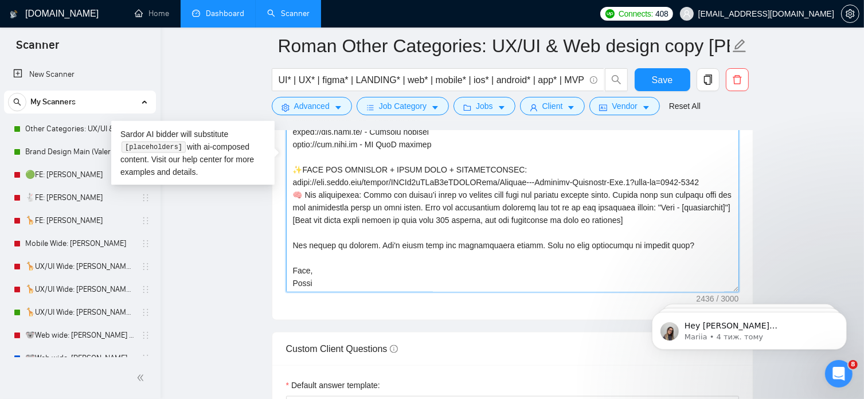
scroll to position [290, 0]
click at [0, 0] on span "When" at bounding box center [0, 0] width 0 height 0
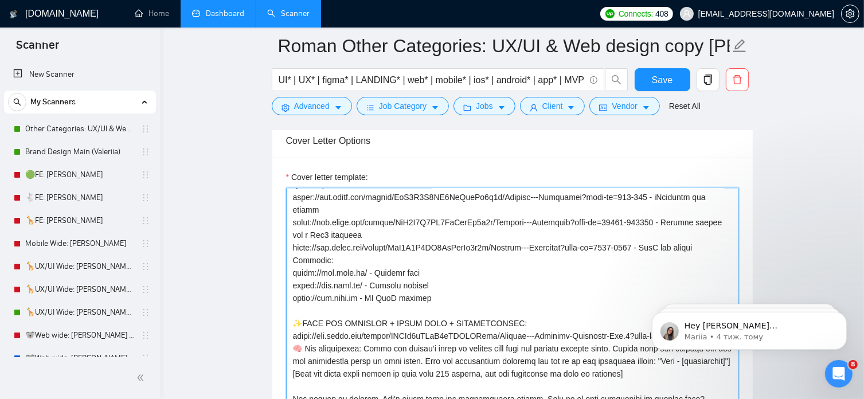
scroll to position [1457, 0]
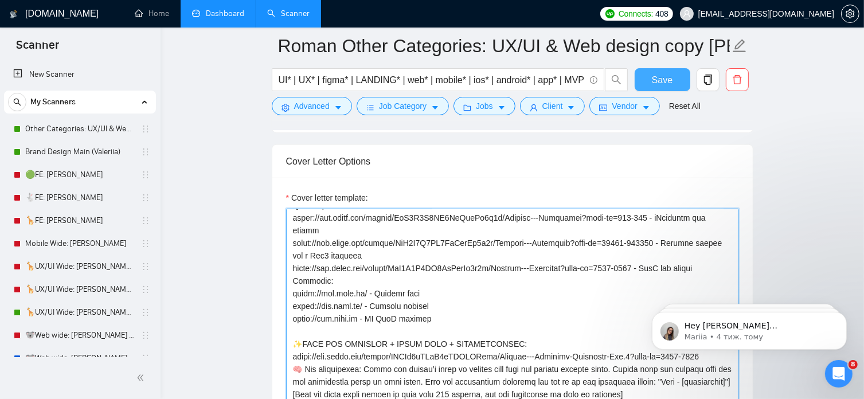
type textarea "[use the client's country emoji] Hi! 🟢 Ready to jump into the call right away a…"
click at [669, 77] on span "Save" at bounding box center [662, 80] width 21 height 14
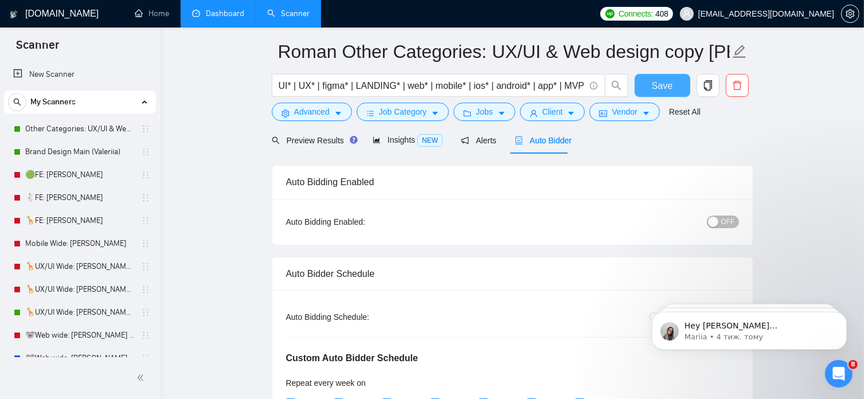
scroll to position [0, 0]
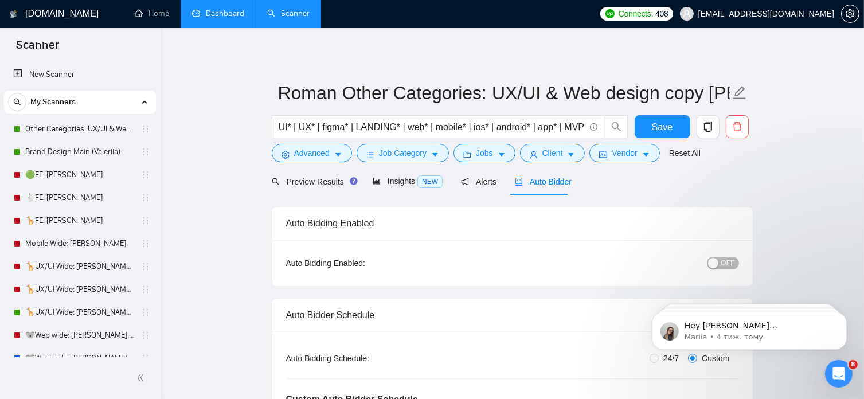
click at [734, 263] on span "OFF" at bounding box center [729, 263] width 14 height 13
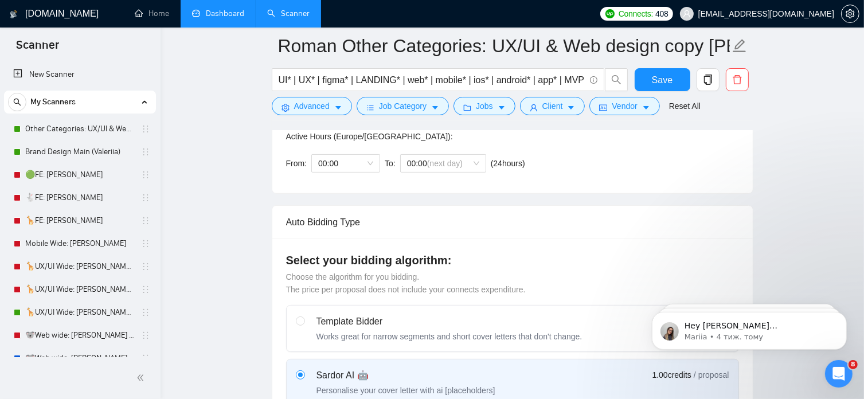
scroll to position [342, 0]
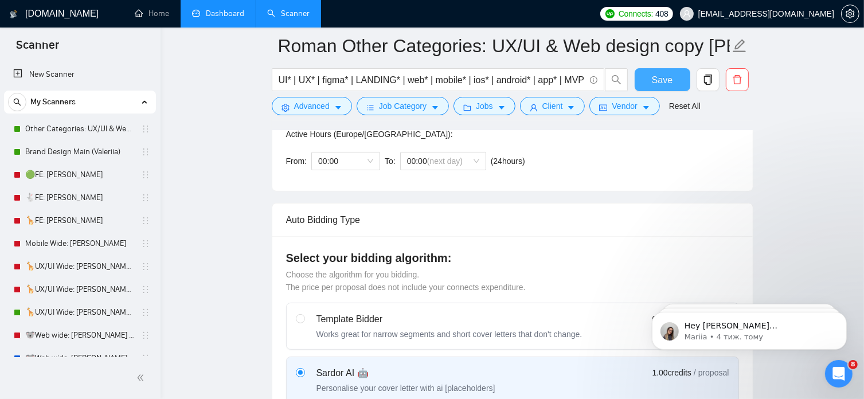
click at [677, 77] on button "Save" at bounding box center [663, 79] width 56 height 23
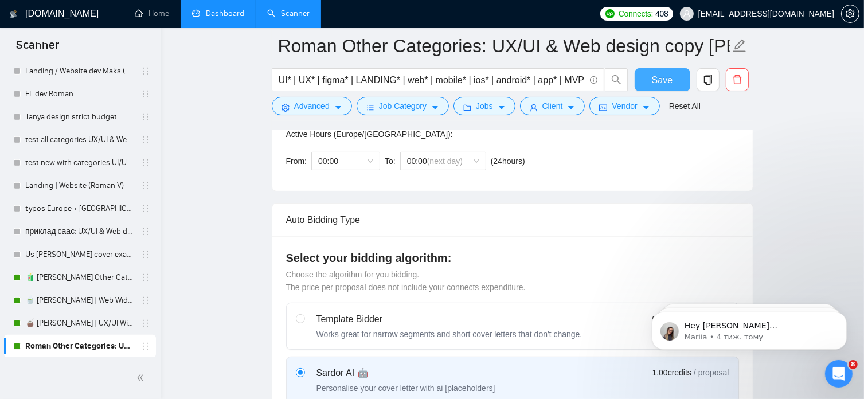
scroll to position [346, 0]
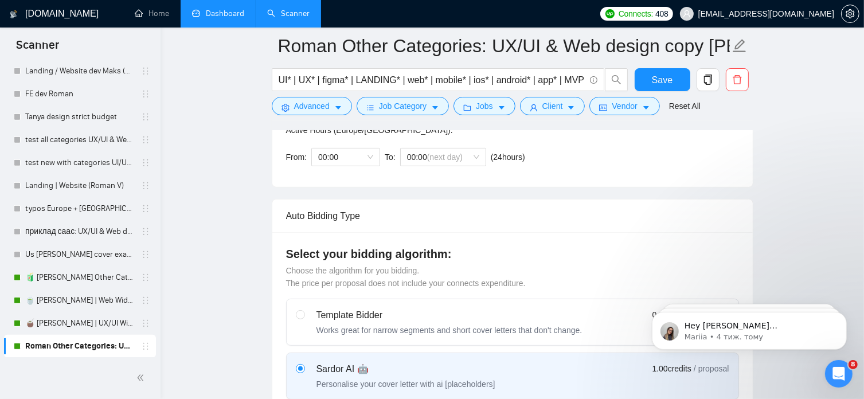
click at [58, 349] on link "Roman Other Categories: UX/UI & Web design copy Vlad" at bounding box center [79, 346] width 109 height 23
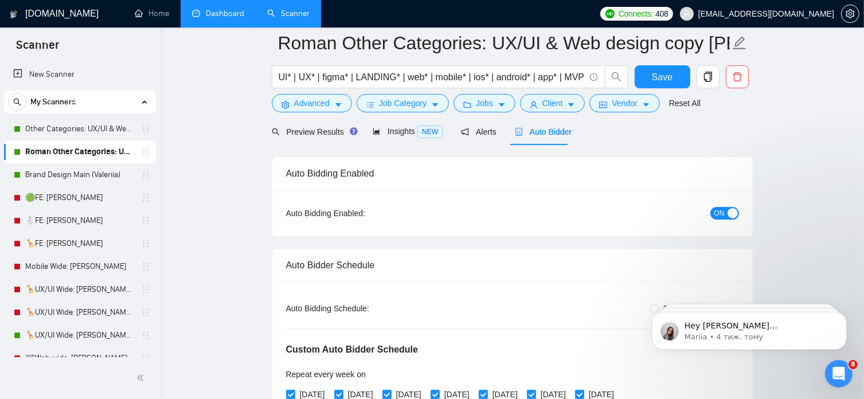
scroll to position [29, 0]
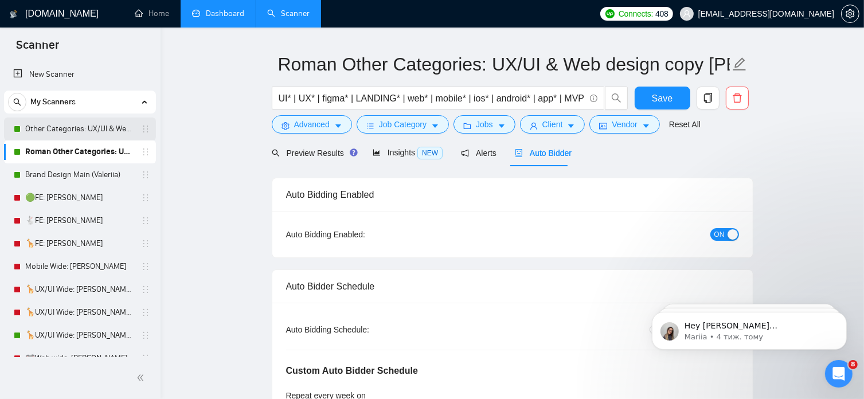
click at [101, 134] on link "Other Categories: UX/UI & Web design [PERSON_NAME]" at bounding box center [79, 129] width 109 height 23
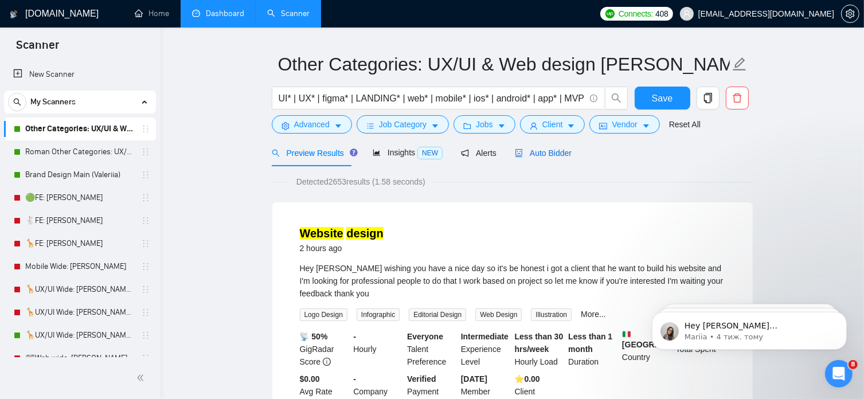
click at [551, 155] on span "Auto Bidder" at bounding box center [543, 153] width 57 height 9
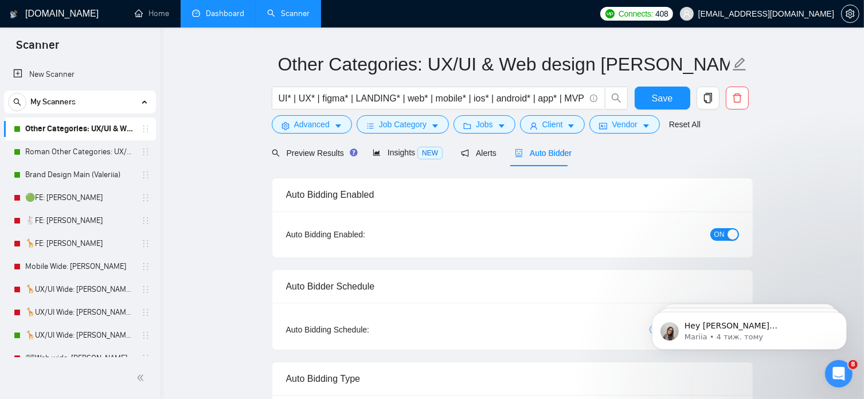
radio input "false"
radio input "true"
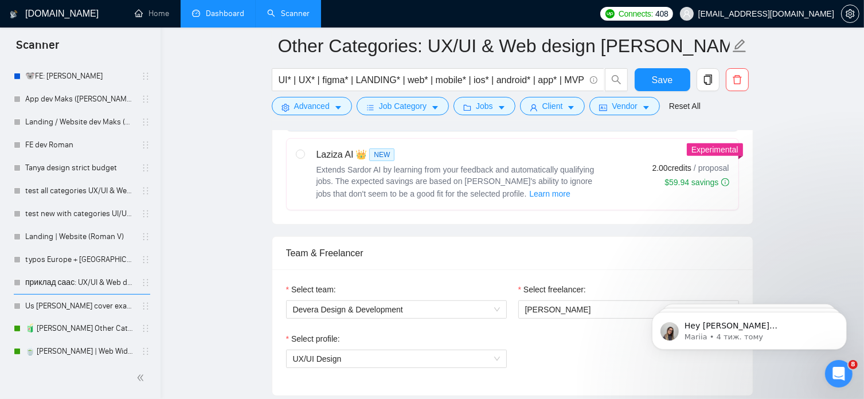
scroll to position [494, 0]
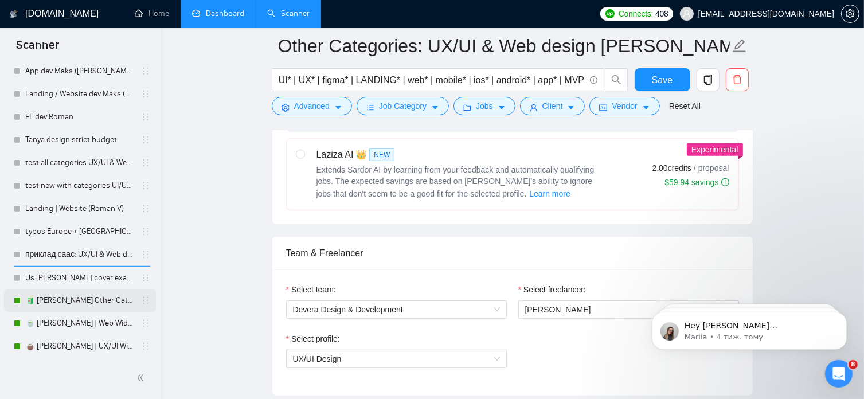
click at [85, 302] on link "🧃 [PERSON_NAME] Other Categories 09.12: UX/UI & Web design" at bounding box center [79, 300] width 109 height 23
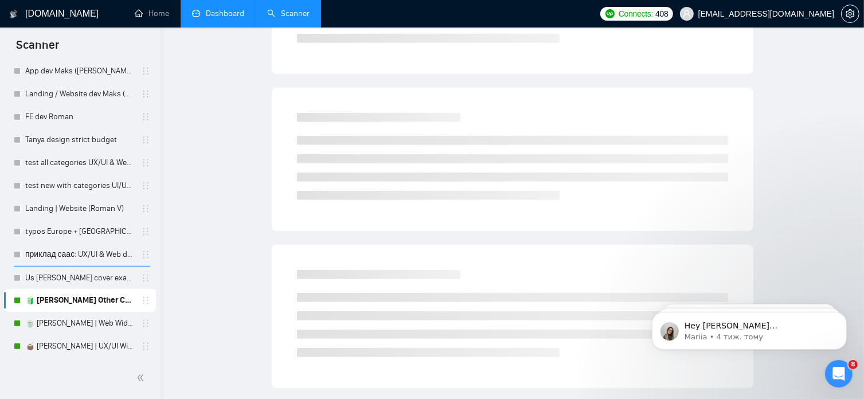
scroll to position [20, 0]
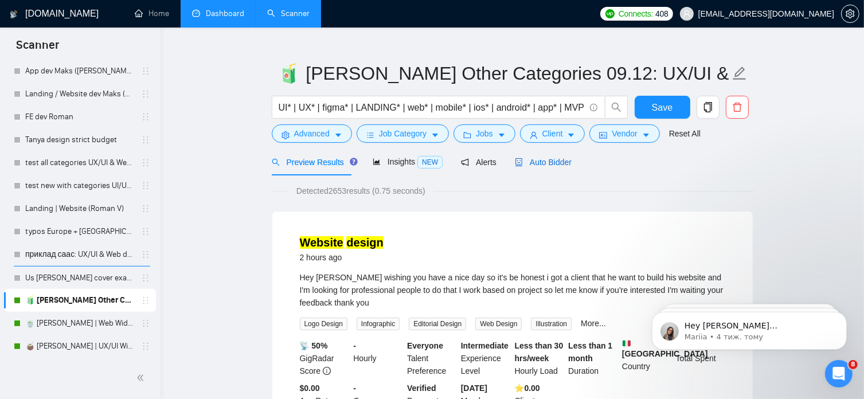
click at [543, 161] on span "Auto Bidder" at bounding box center [543, 162] width 57 height 9
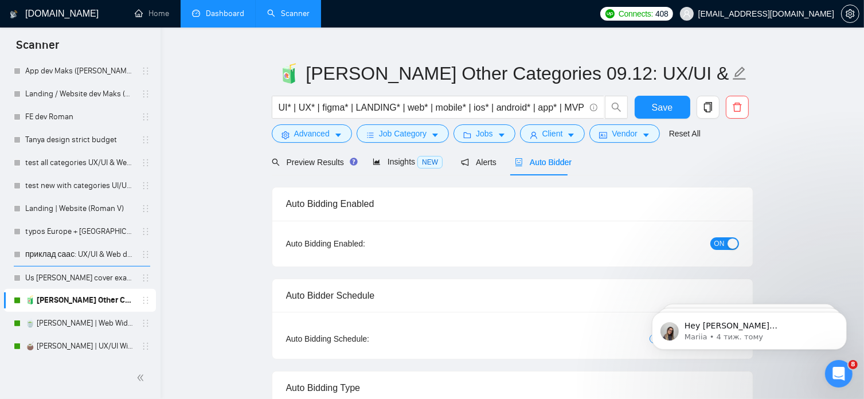
radio input "false"
radio input "true"
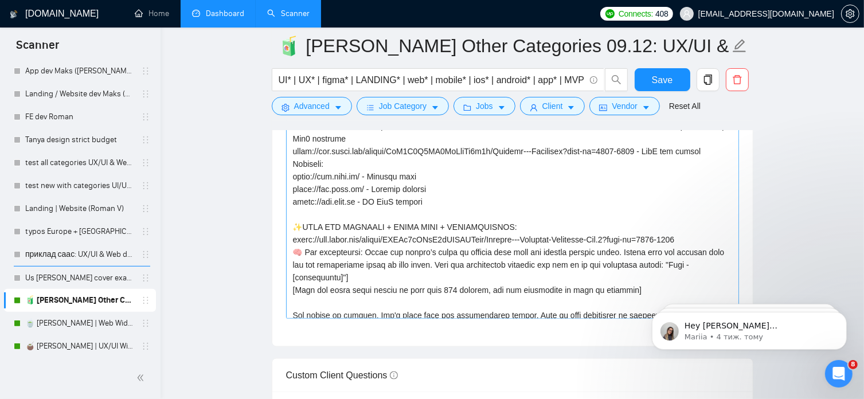
scroll to position [315, 0]
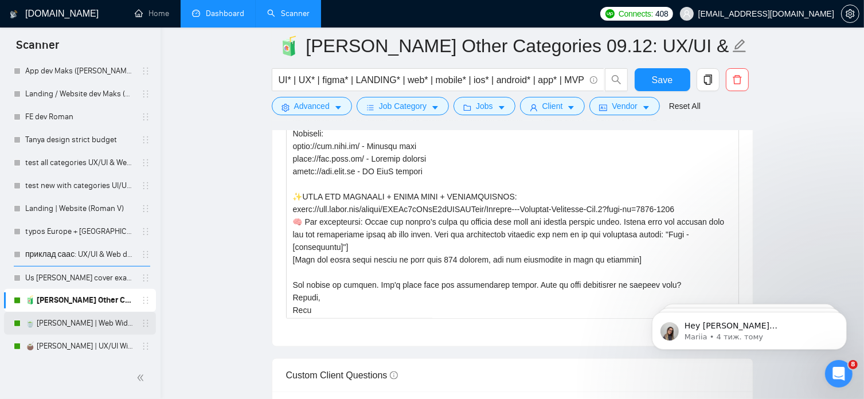
click at [103, 325] on link "🍵 [PERSON_NAME] | Web Wide: 09/12 - Bid in Range" at bounding box center [79, 323] width 109 height 23
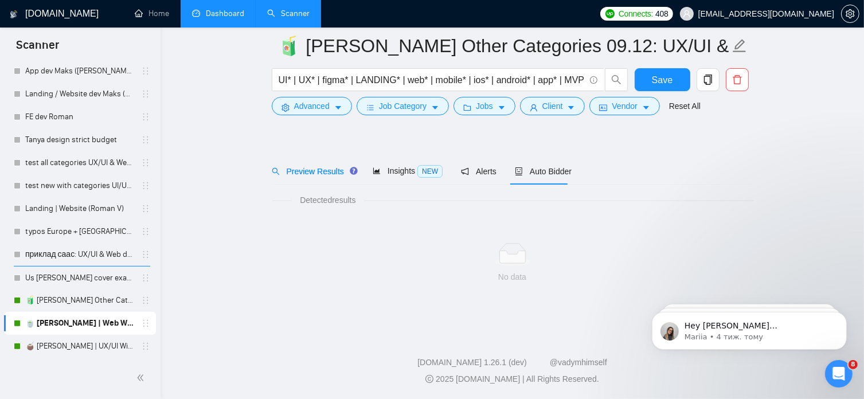
scroll to position [20, 0]
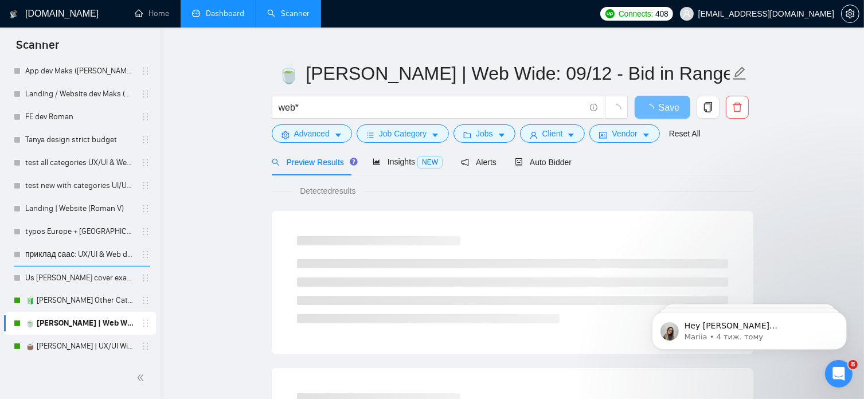
click at [228, 18] on link "Dashboard" at bounding box center [218, 14] width 52 height 10
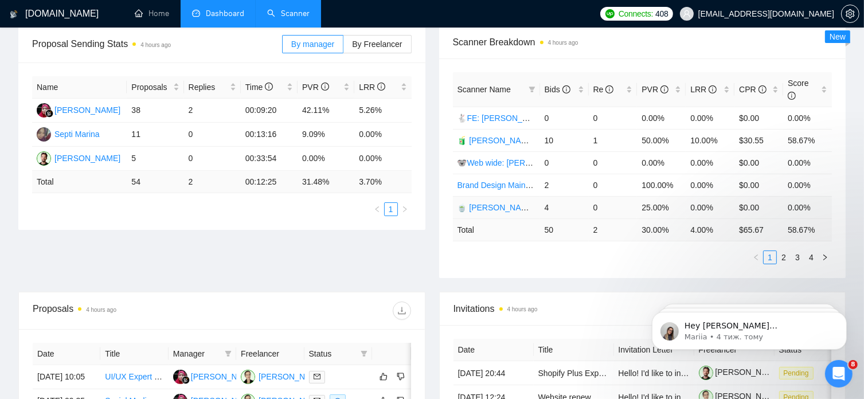
scroll to position [177, 0]
click at [781, 251] on link "2" at bounding box center [784, 257] width 13 height 13
click at [797, 251] on link "3" at bounding box center [798, 257] width 13 height 13
click at [811, 251] on link "4" at bounding box center [811, 257] width 13 height 13
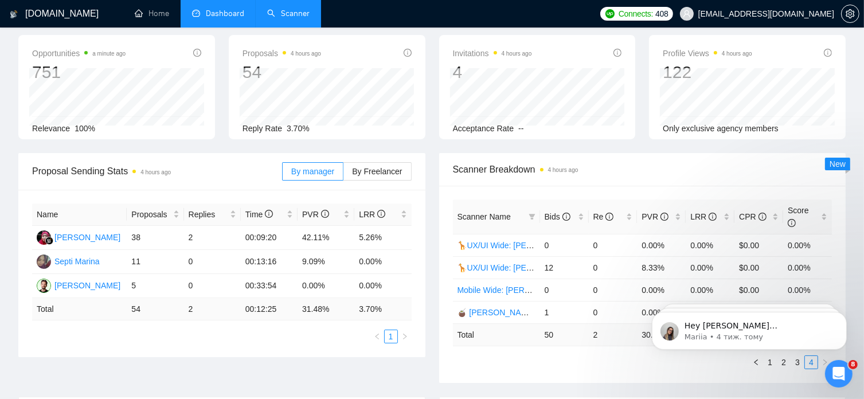
scroll to position [0, 0]
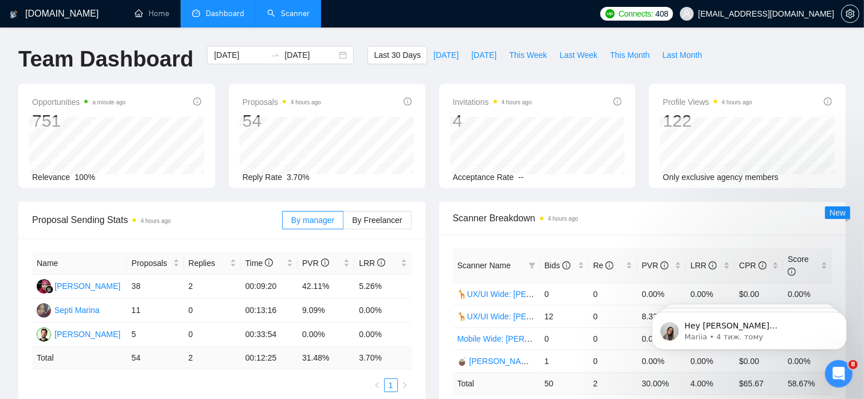
click at [291, 14] on link "Scanner" at bounding box center [288, 14] width 42 height 10
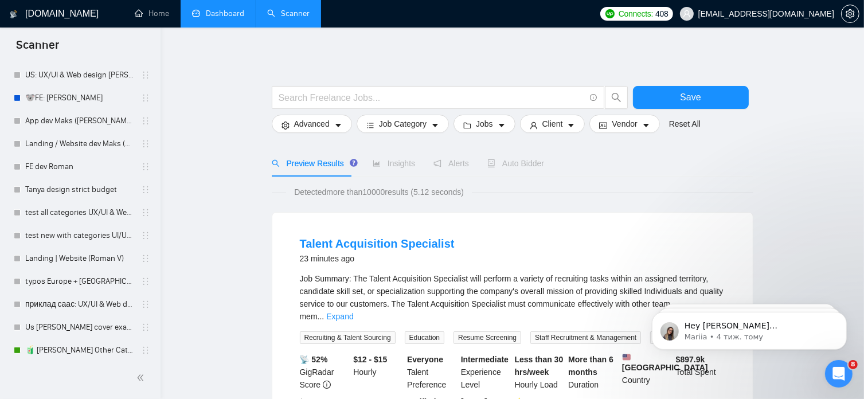
scroll to position [494, 0]
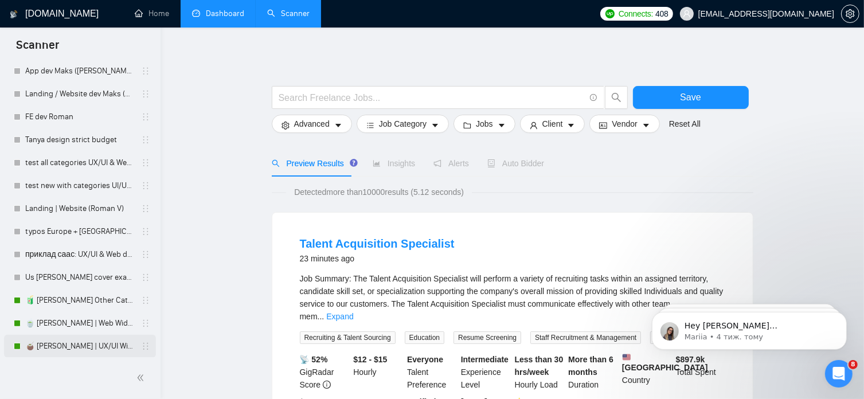
click at [98, 344] on link "🧉 [PERSON_NAME] | UX/UI Wide: 09/12 - Bid in Range" at bounding box center [79, 346] width 109 height 23
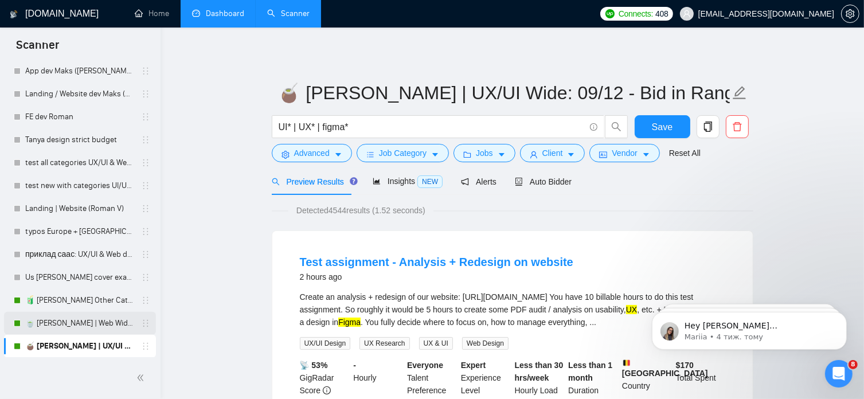
click at [77, 324] on link "🍵 [PERSON_NAME] | Web Wide: 09/12 - Bid in Range" at bounding box center [79, 323] width 109 height 23
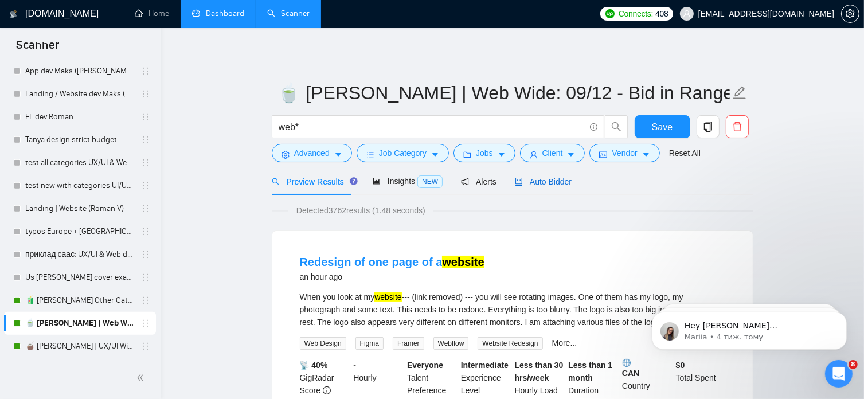
click at [555, 178] on span "Auto Bidder" at bounding box center [543, 181] width 57 height 9
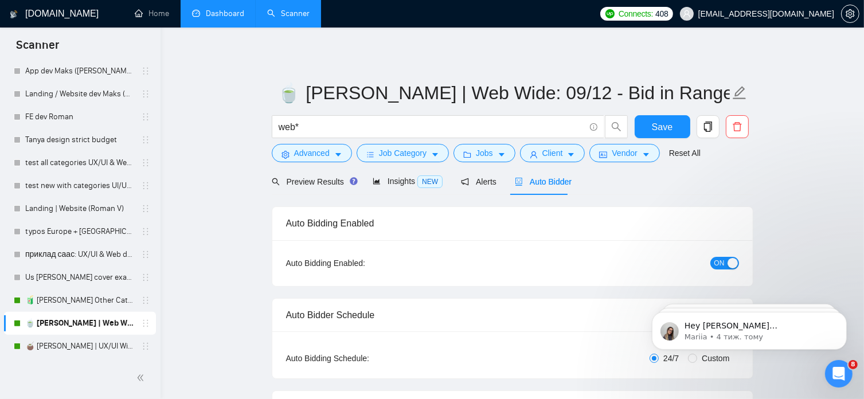
radio input "false"
radio input "true"
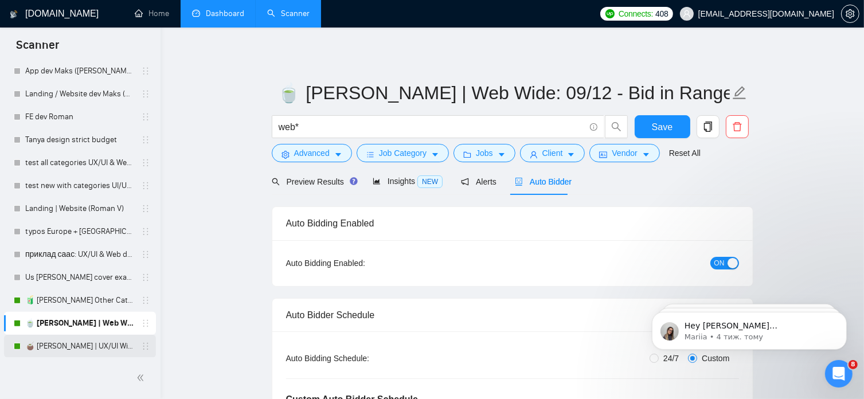
click at [68, 347] on link "🧉 [PERSON_NAME] | UX/UI Wide: 09/12 - Bid in Range" at bounding box center [79, 346] width 109 height 23
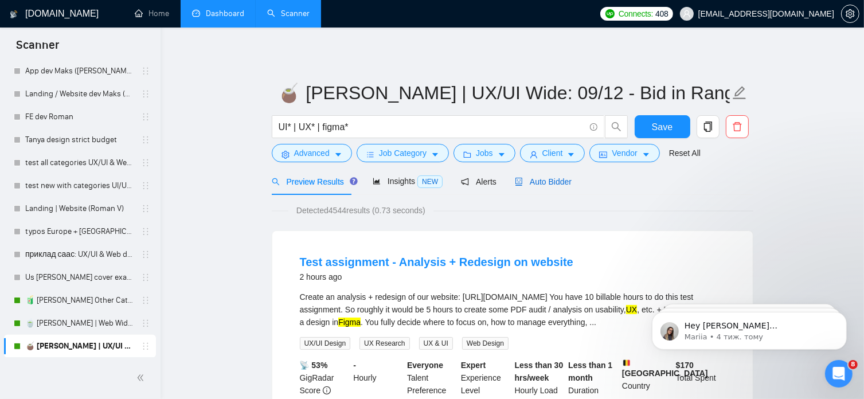
click at [544, 184] on span "Auto Bidder" at bounding box center [543, 181] width 57 height 9
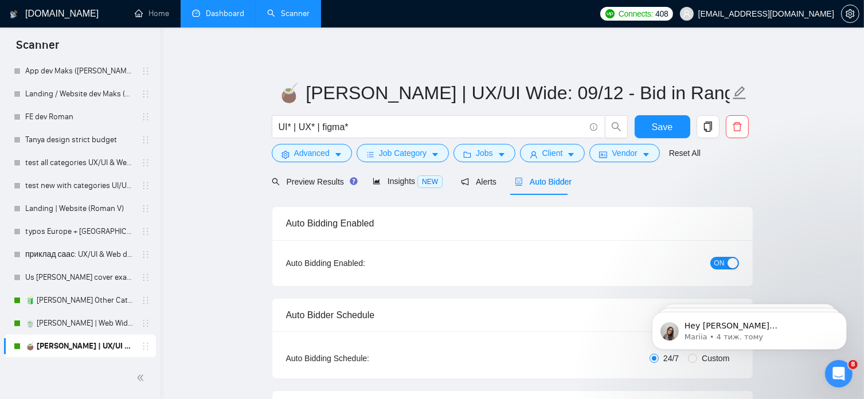
radio input "false"
radio input "true"
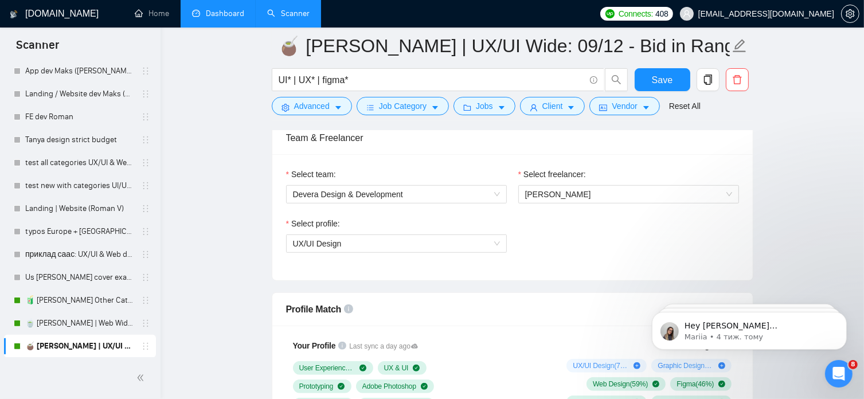
scroll to position [731, 0]
click at [92, 327] on link "🍵 [PERSON_NAME] | Web Wide: 09/12 - Bid in Range" at bounding box center [79, 323] width 109 height 23
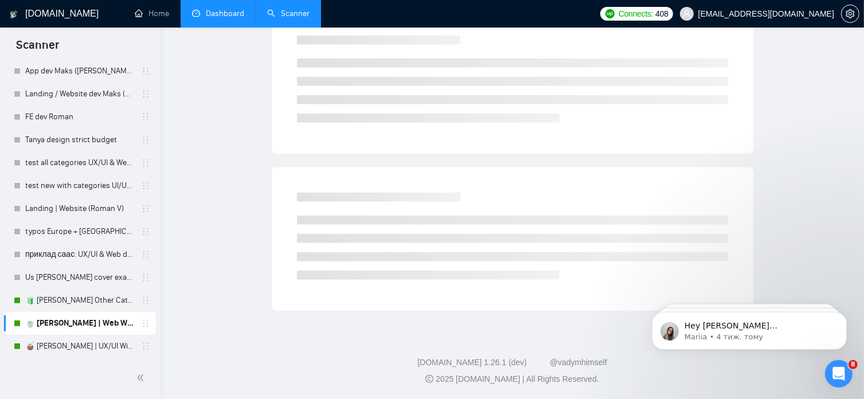
scroll to position [20, 0]
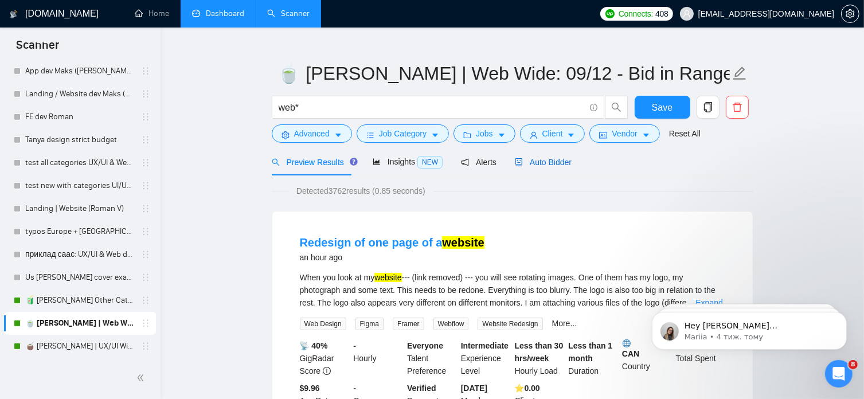
click at [544, 162] on span "Auto Bidder" at bounding box center [543, 162] width 57 height 9
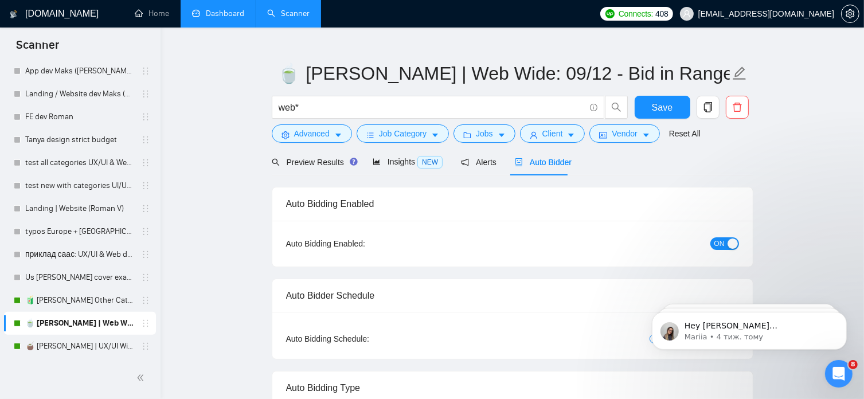
radio input "false"
radio input "true"
